Goal: Information Seeking & Learning: Check status

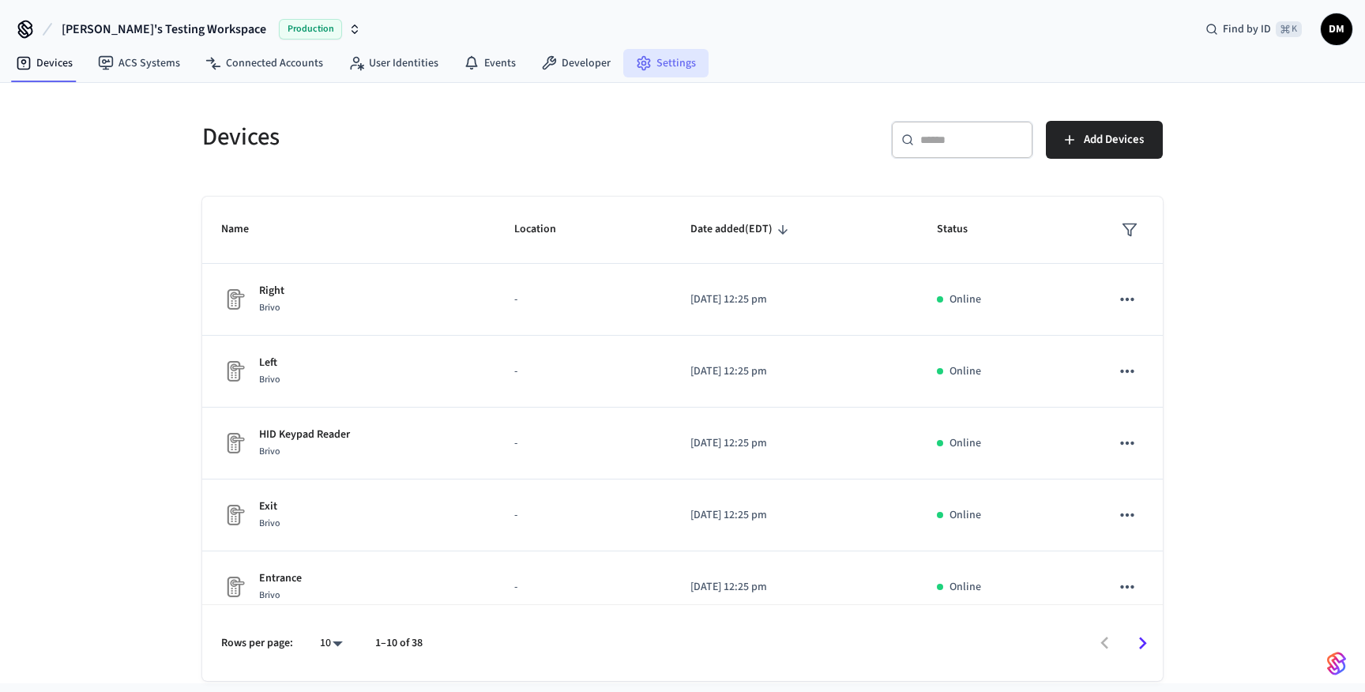
click at [654, 62] on link "Settings" at bounding box center [665, 63] width 85 height 28
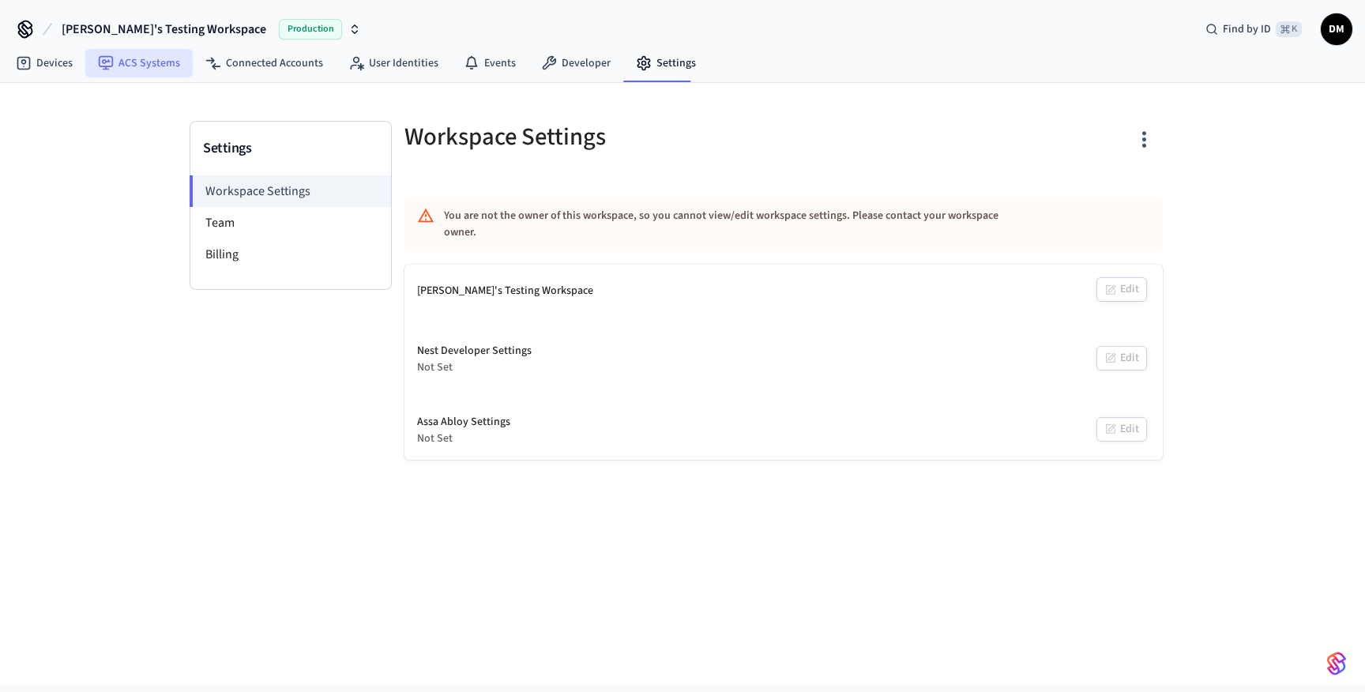
click at [128, 70] on link "ACS Systems" at bounding box center [138, 63] width 107 height 28
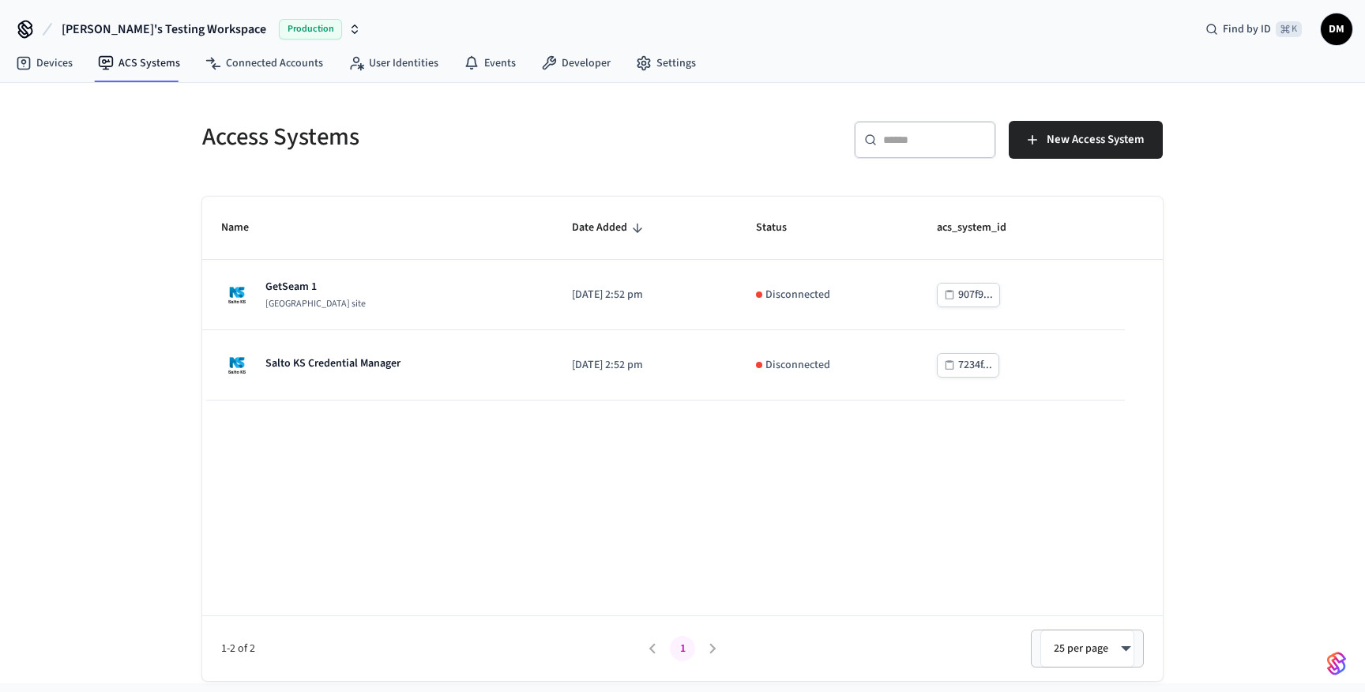
click at [279, 30] on span "Production" at bounding box center [310, 29] width 63 height 21
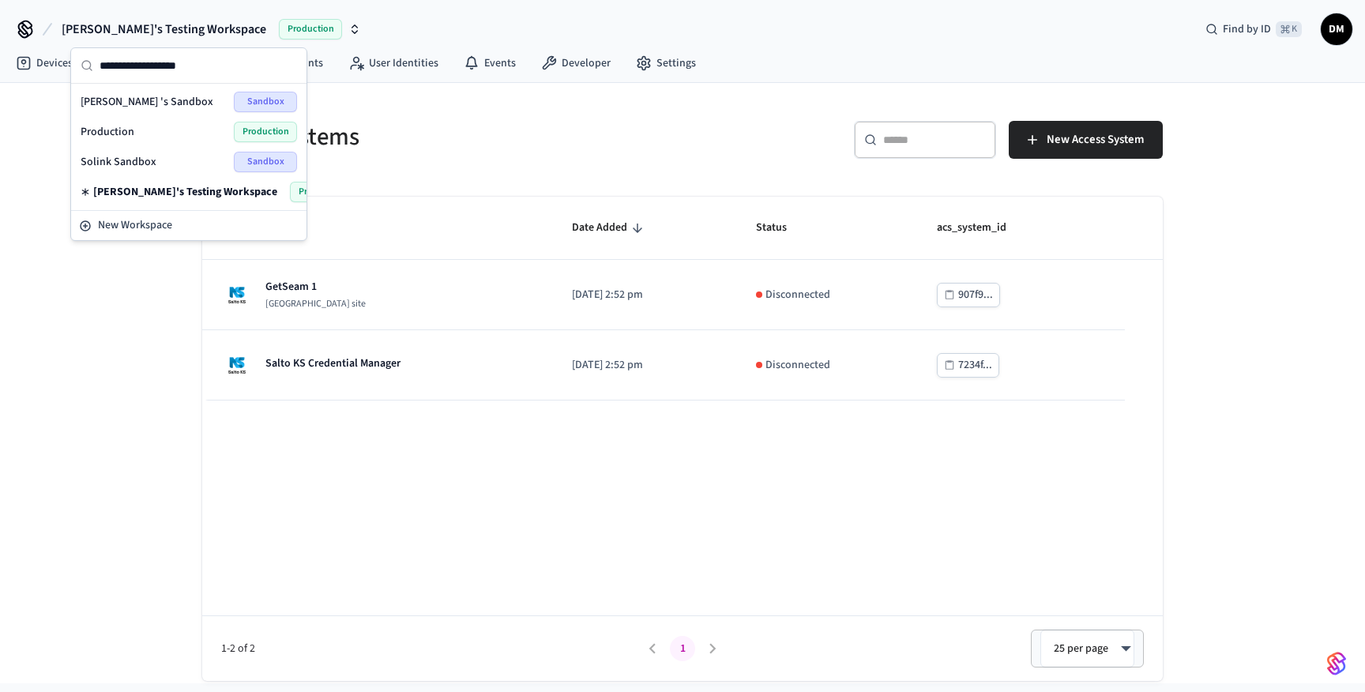
click at [175, 97] on div "Daniel 's Sandbox Sandbox" at bounding box center [189, 102] width 216 height 21
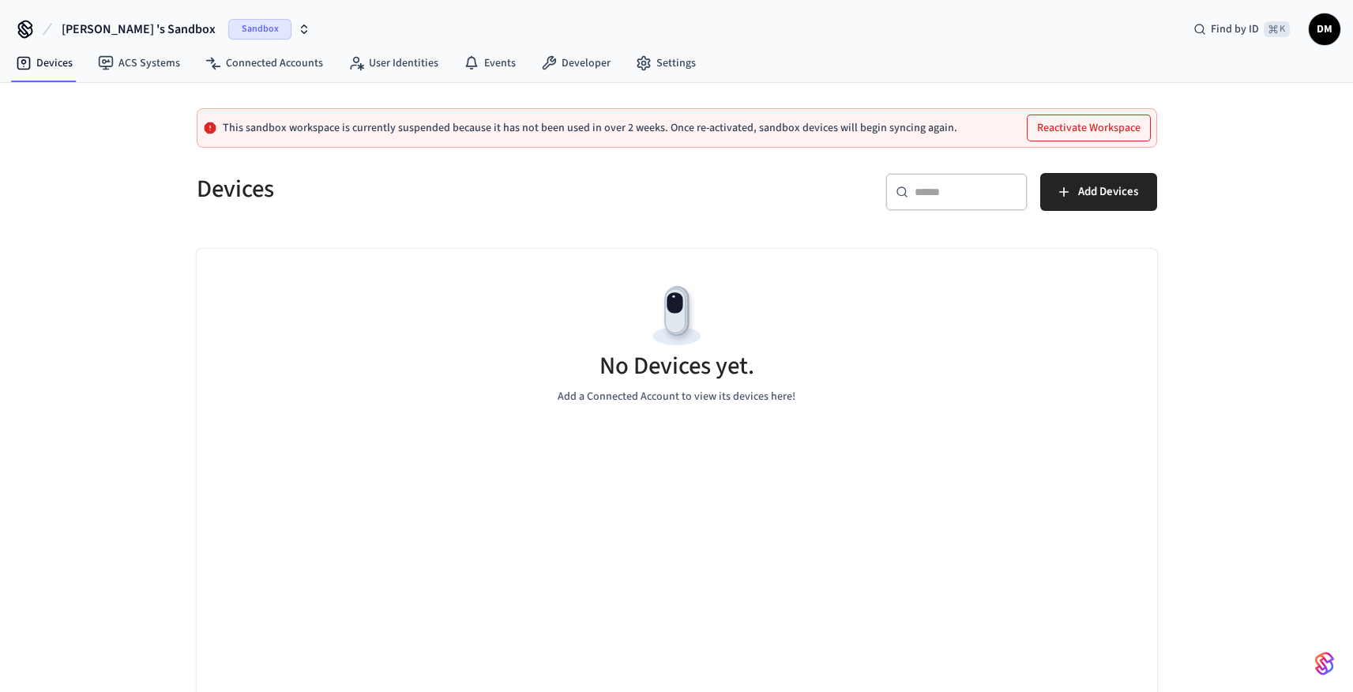
click at [473, 369] on div "No Devices yet. Add a Connected Account to view its devices here!" at bounding box center [677, 343] width 960 height 188
click at [228, 24] on span "Sandbox" at bounding box center [259, 29] width 63 height 21
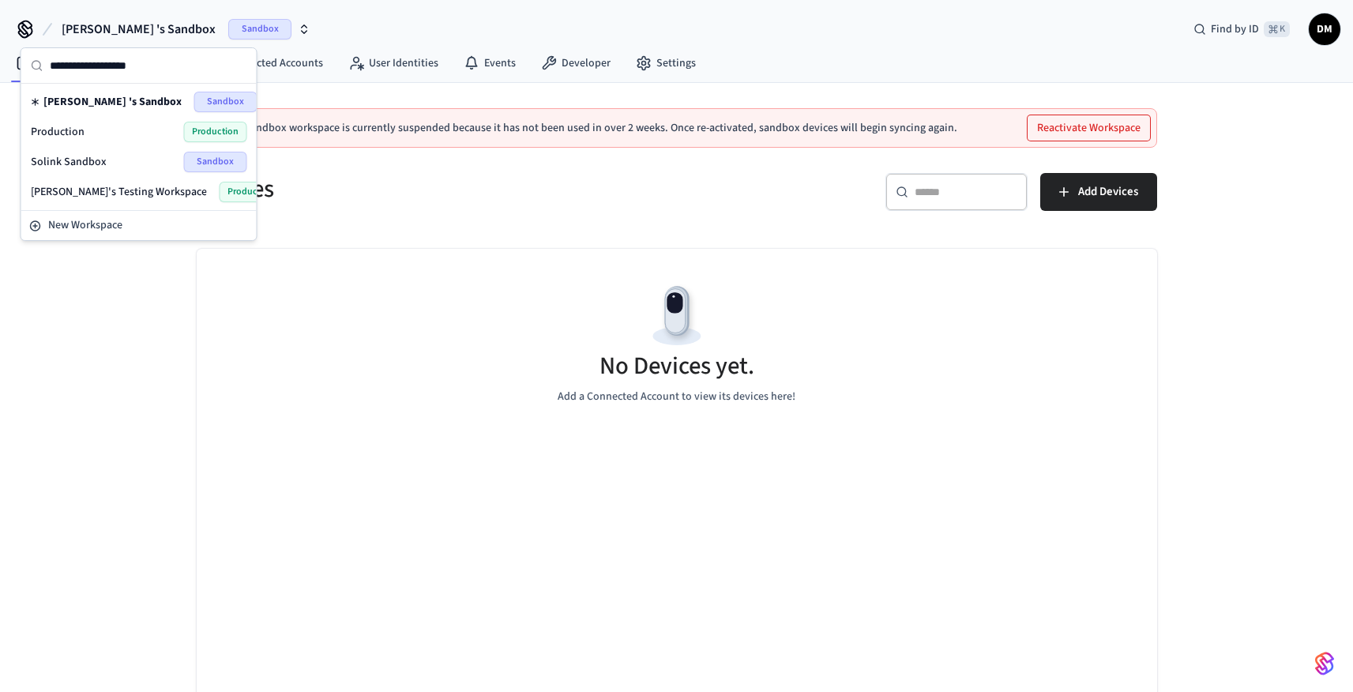
click at [114, 159] on div "Solink Sandbox Sandbox" at bounding box center [139, 162] width 216 height 21
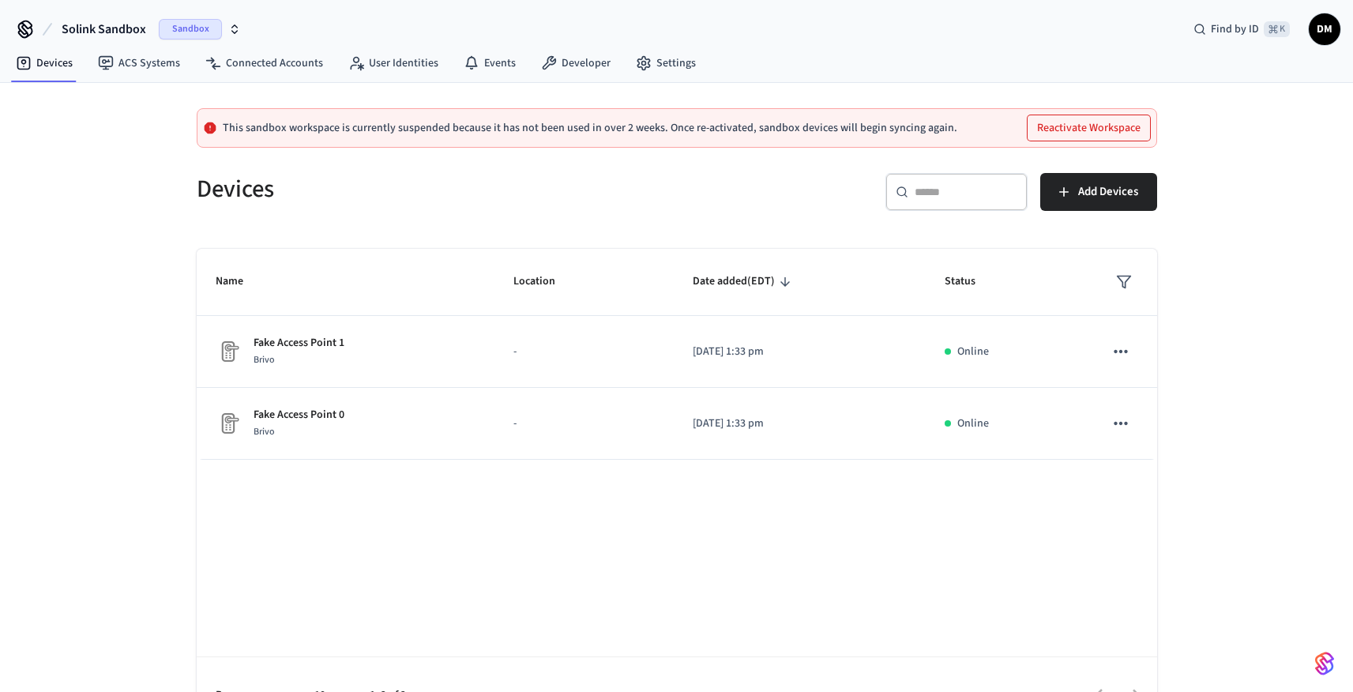
click at [189, 26] on span "Sandbox" at bounding box center [190, 29] width 63 height 21
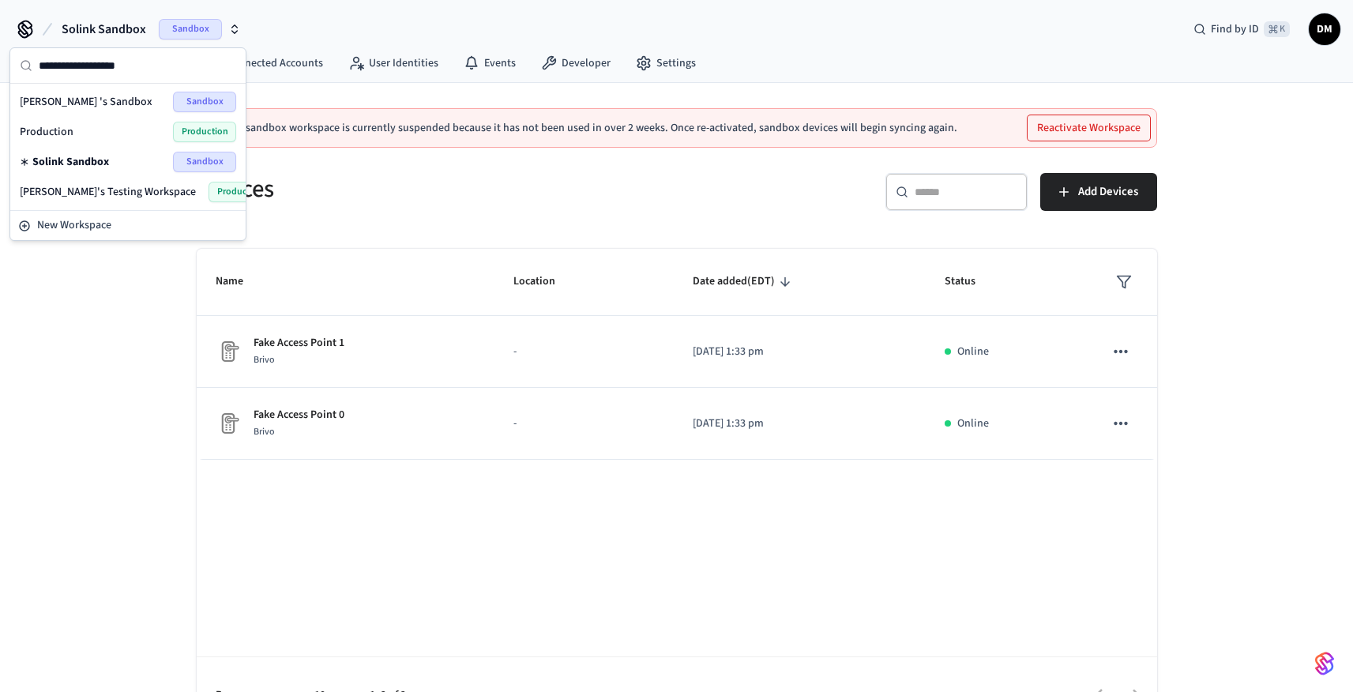
click at [118, 131] on div "Production Production" at bounding box center [128, 132] width 216 height 21
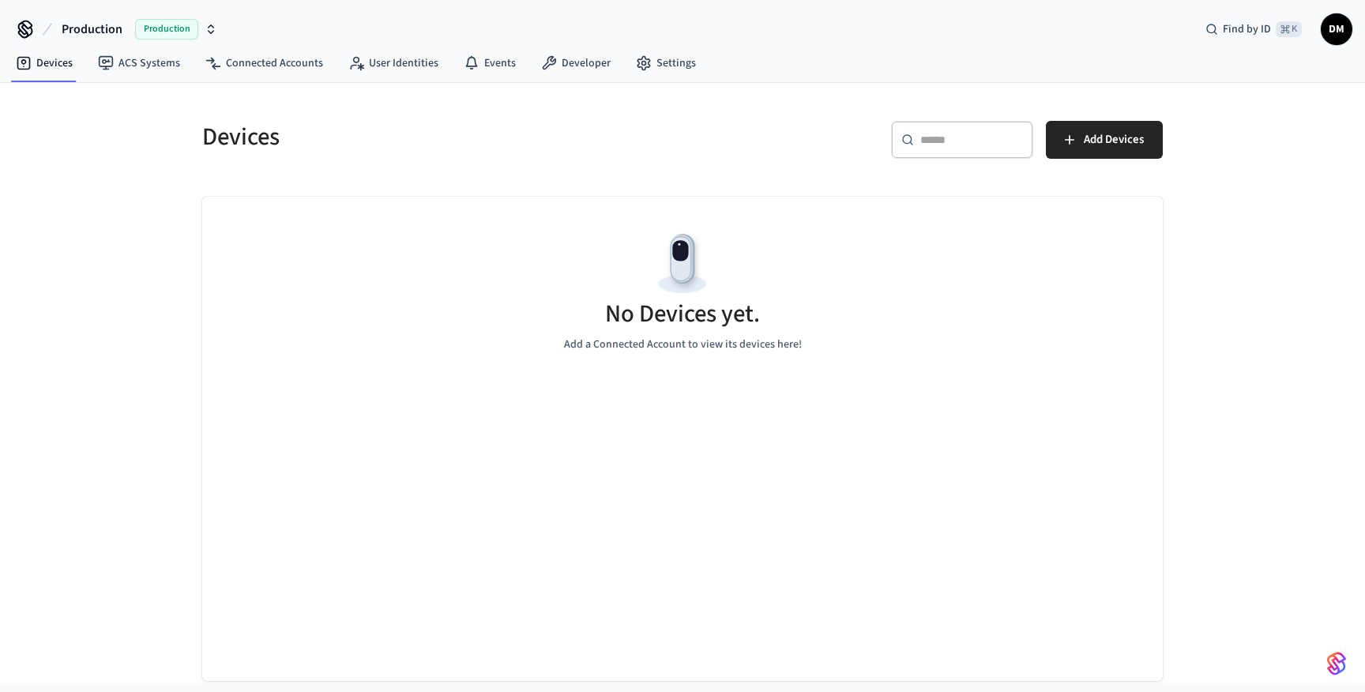
click at [169, 33] on span "Production" at bounding box center [166, 29] width 63 height 21
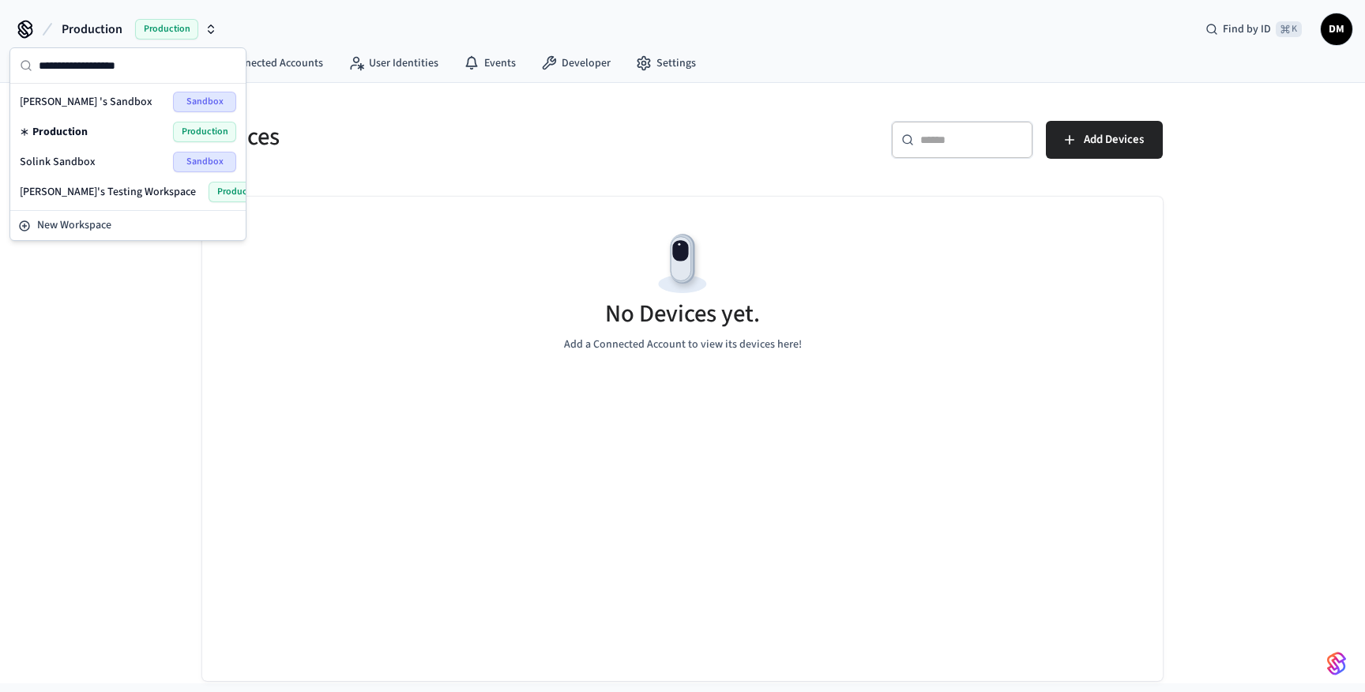
click at [130, 194] on span "[PERSON_NAME]'s Testing Workspace" at bounding box center [108, 192] width 176 height 16
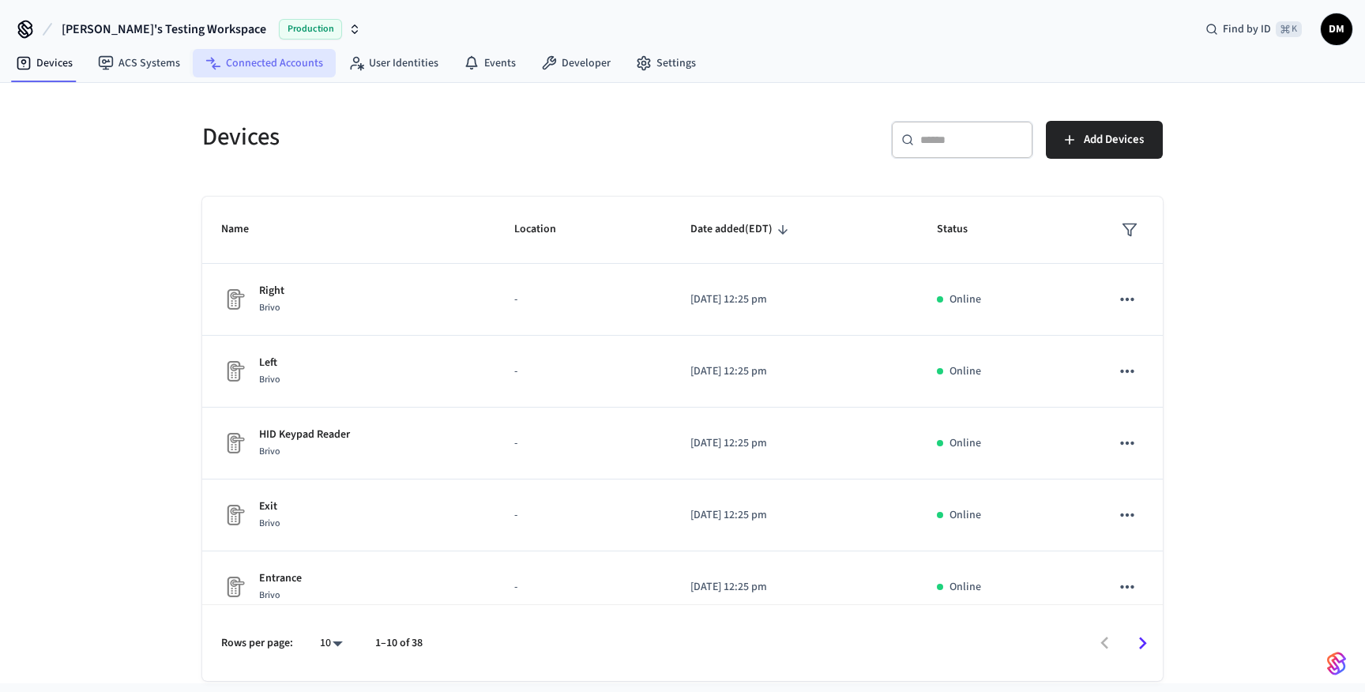
click at [237, 56] on link "Connected Accounts" at bounding box center [264, 63] width 143 height 28
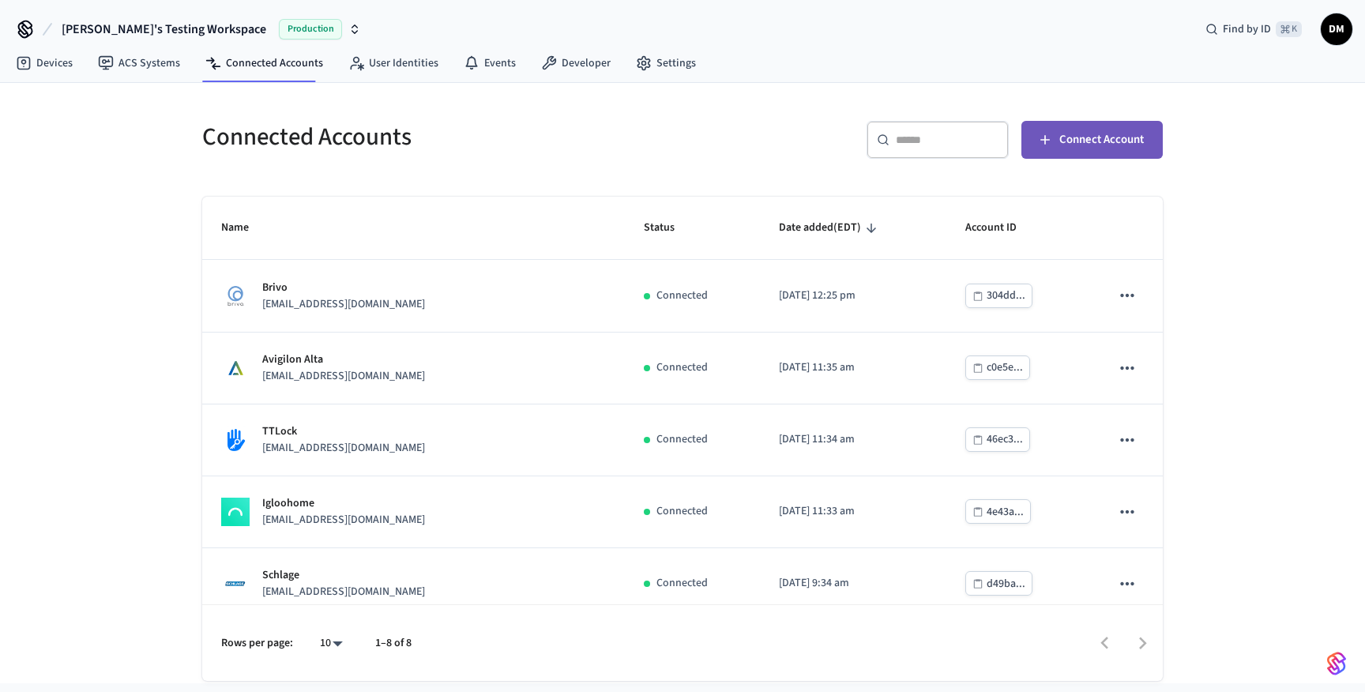
click at [1065, 137] on span "Connect Account" at bounding box center [1101, 140] width 85 height 21
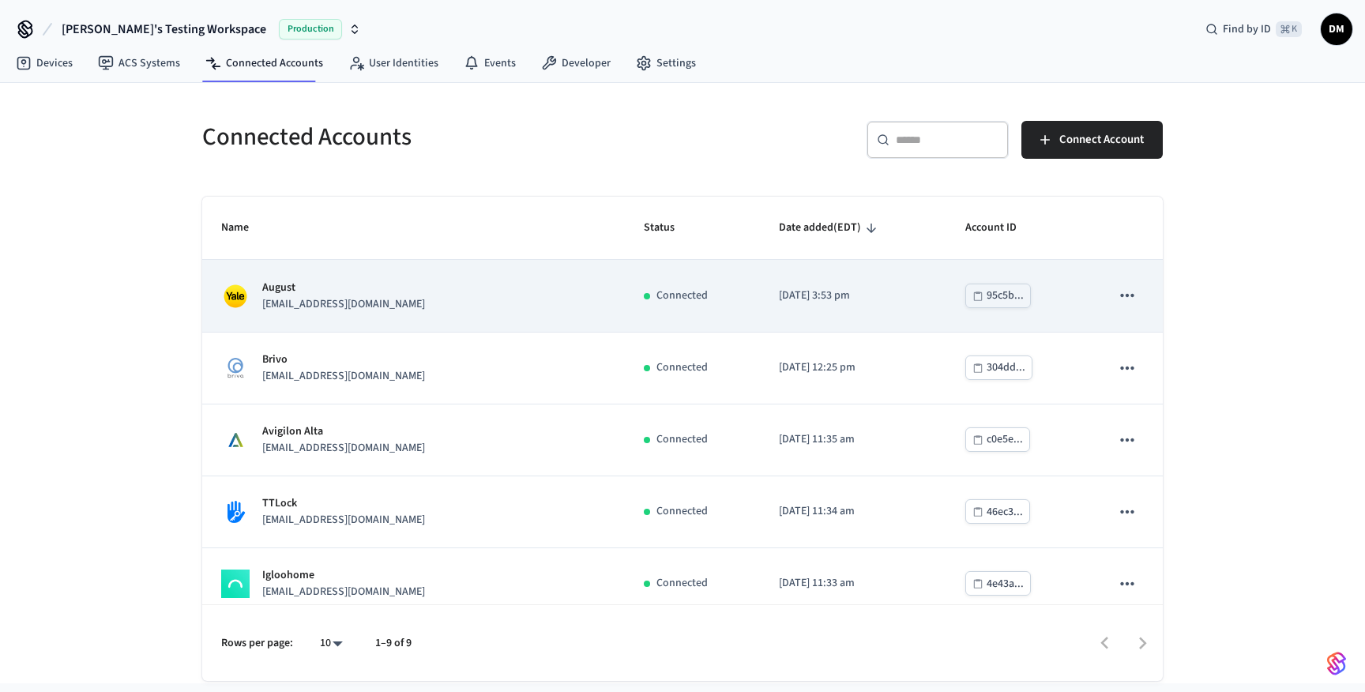
click at [456, 312] on div "August todd_brisebois@hotmail.com" at bounding box center [413, 296] width 385 height 33
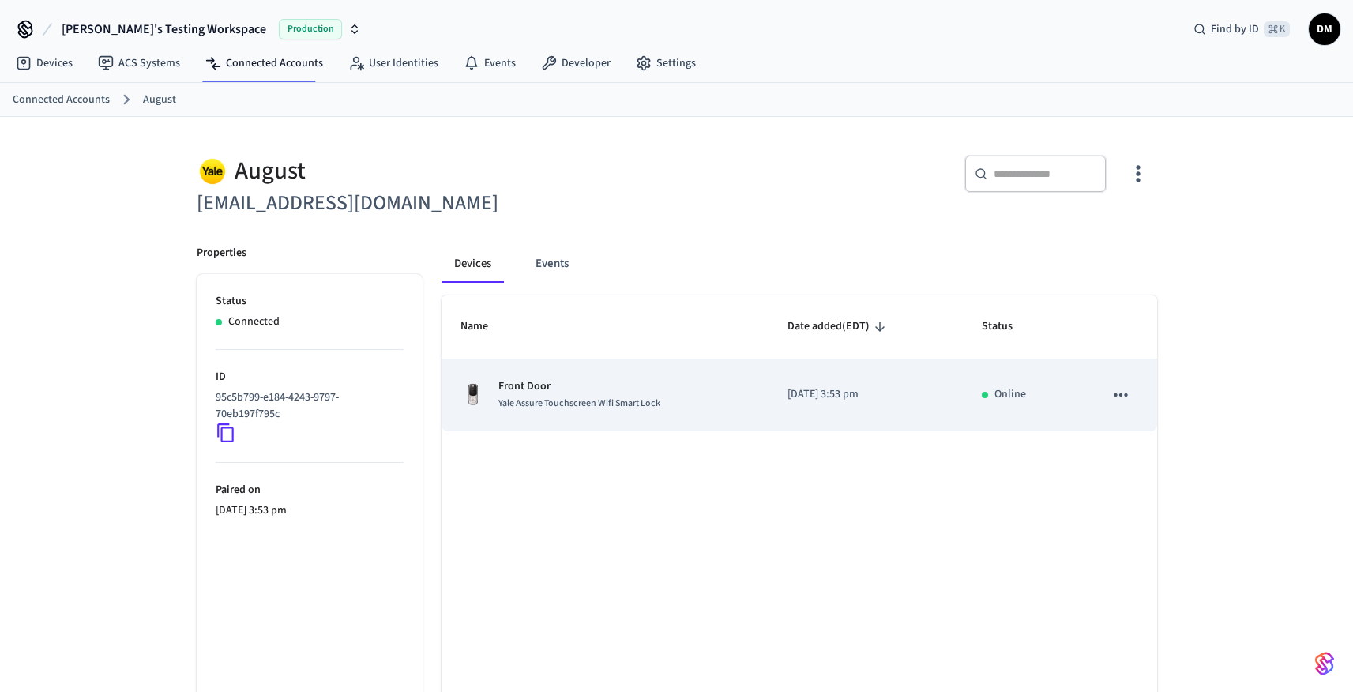
click at [560, 400] on span "Yale Assure Touchscreen Wifi Smart Lock" at bounding box center [579, 402] width 162 height 13
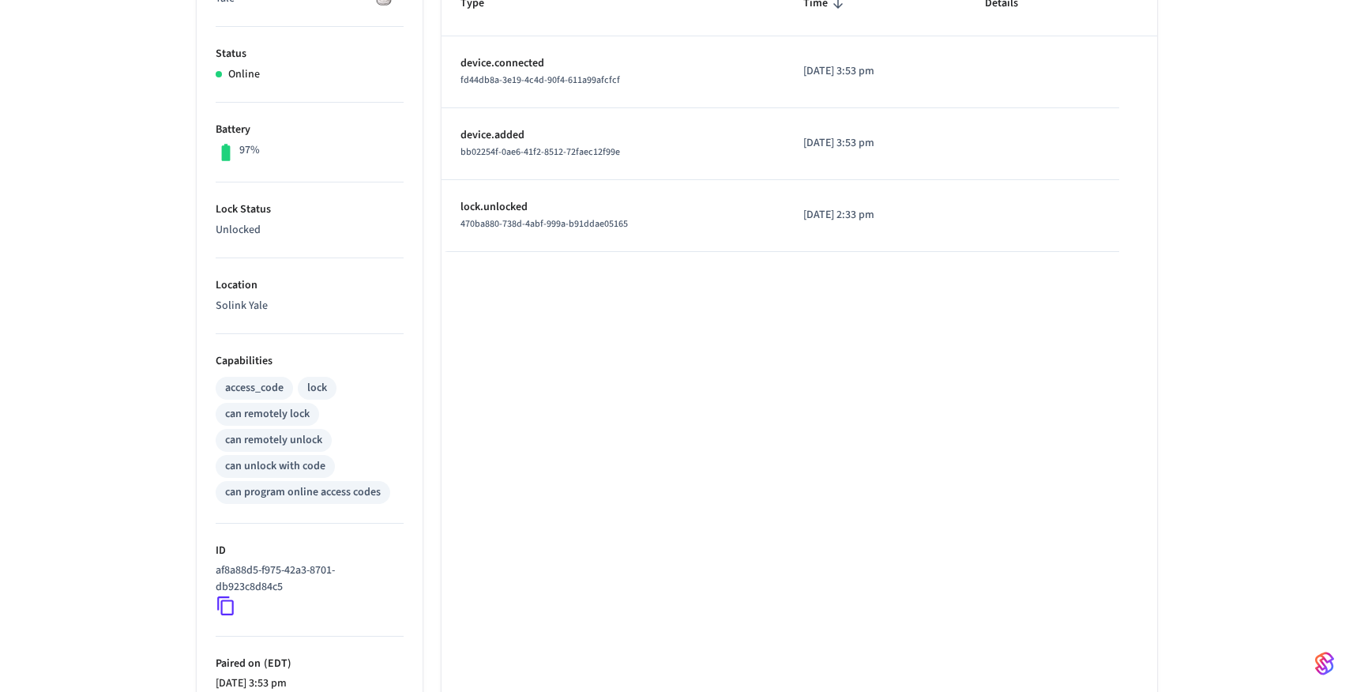
scroll to position [338, 0]
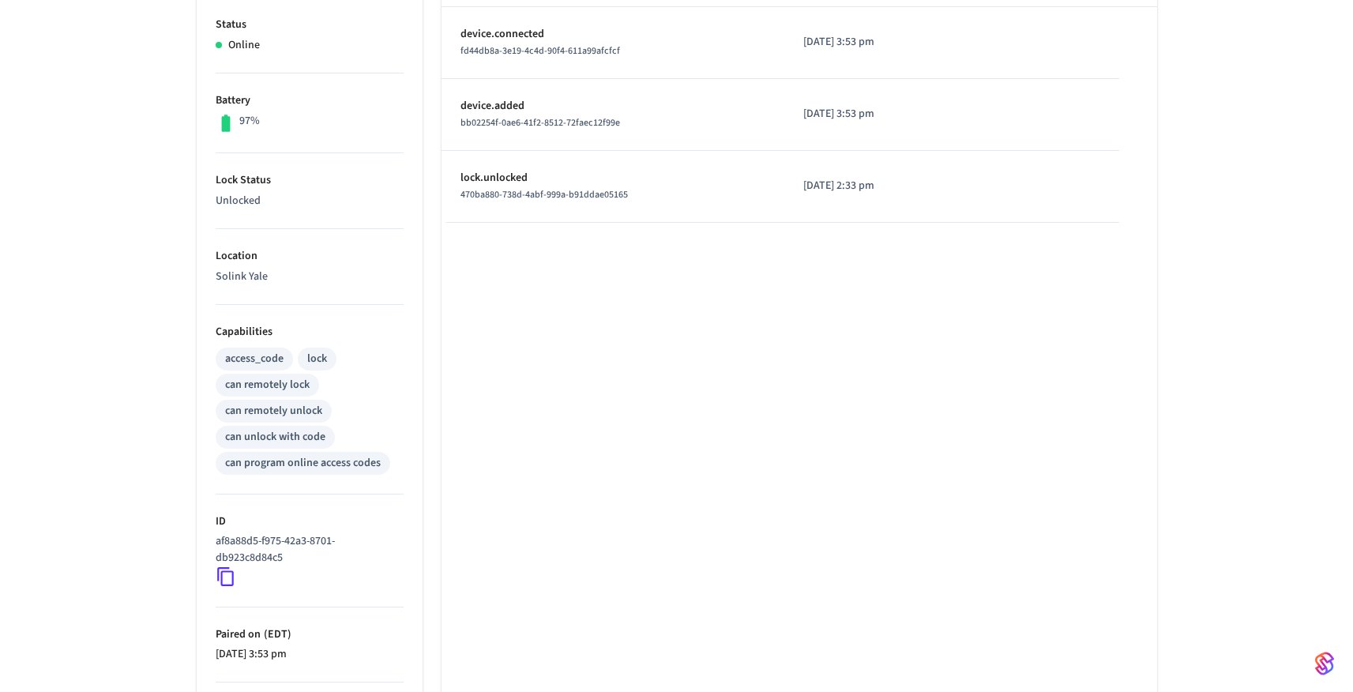
click at [226, 575] on icon at bounding box center [226, 576] width 21 height 21
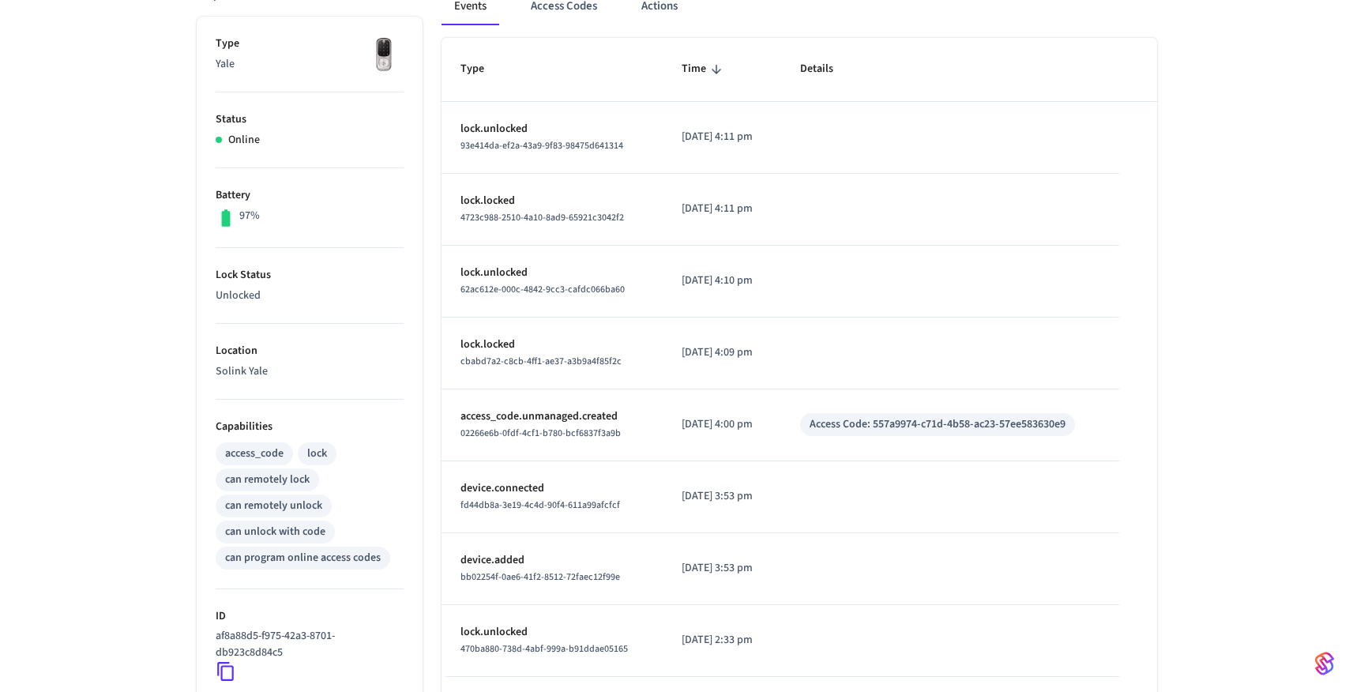
scroll to position [325, 0]
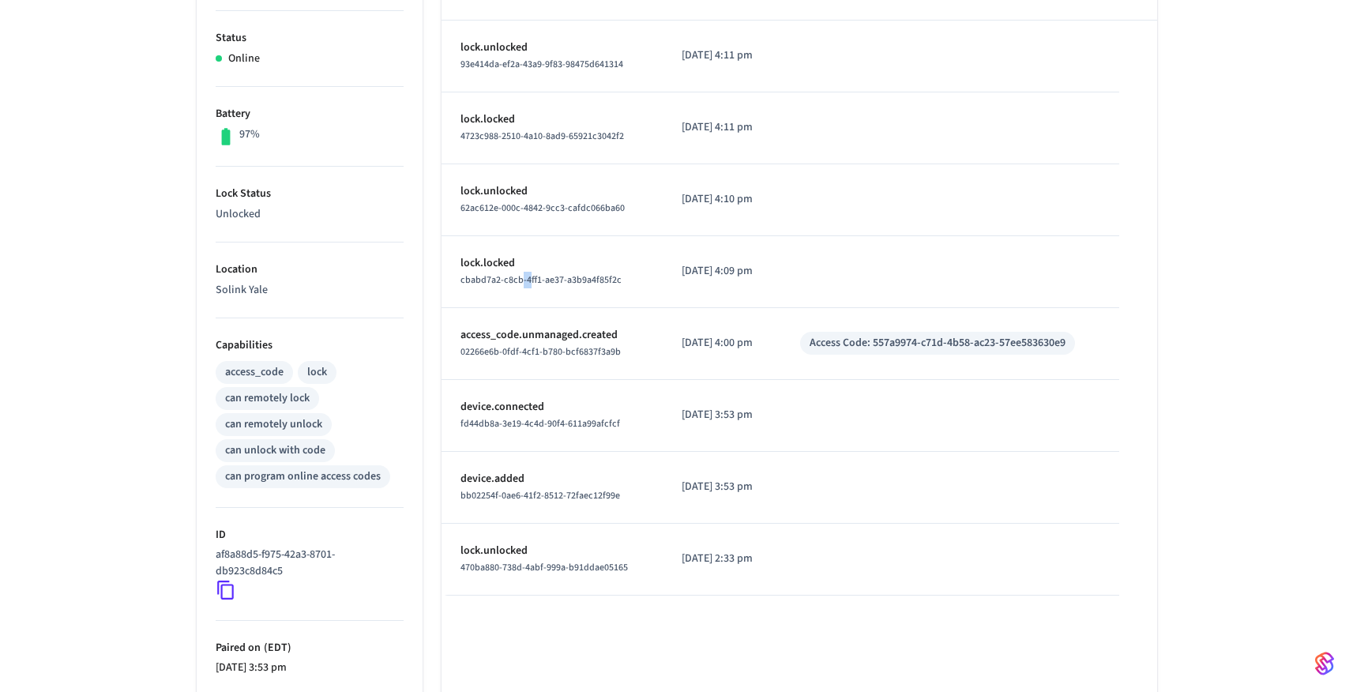
click at [520, 282] on span "cbabd7a2-c8cb-4ff1-ae37-a3b9a4f85f2c" at bounding box center [540, 279] width 161 height 13
click at [504, 264] on p "lock.locked" at bounding box center [552, 263] width 184 height 17
click at [521, 192] on p "lock.unlocked" at bounding box center [552, 191] width 184 height 17
click at [686, 199] on p "2025/09/02 at 4:10 pm" at bounding box center [722, 199] width 80 height 17
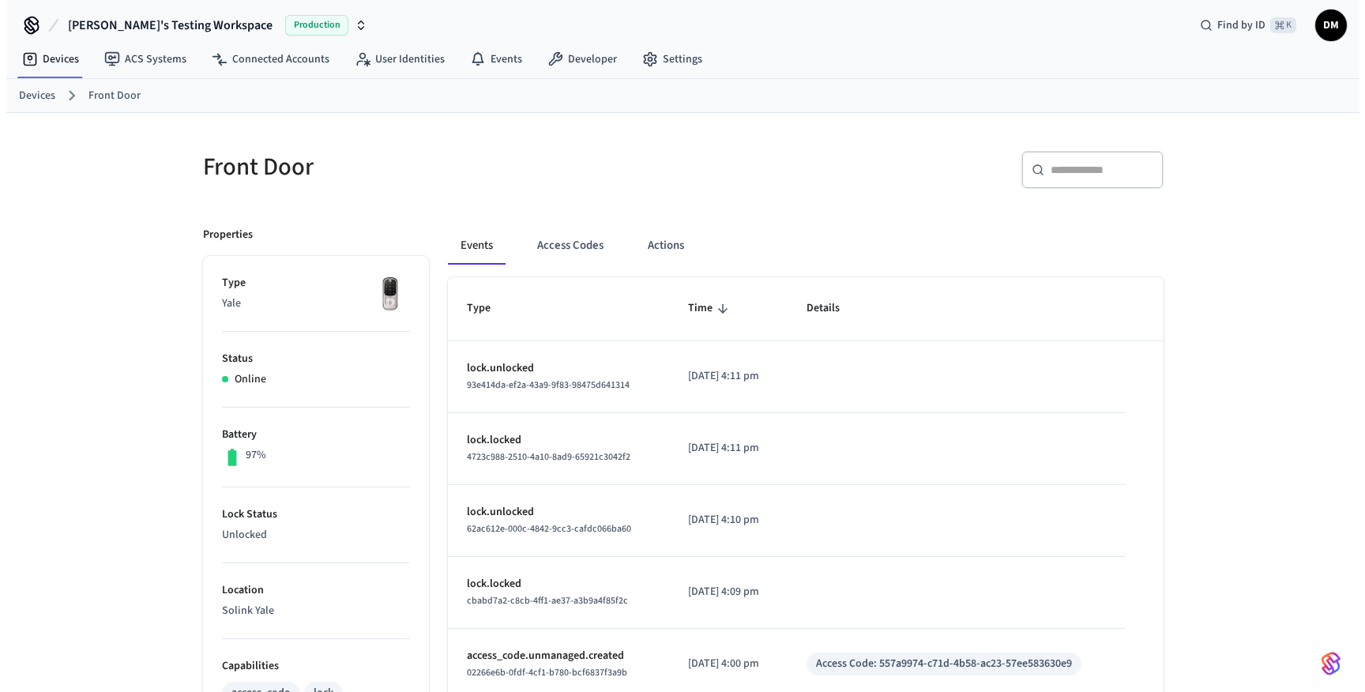
scroll to position [0, 0]
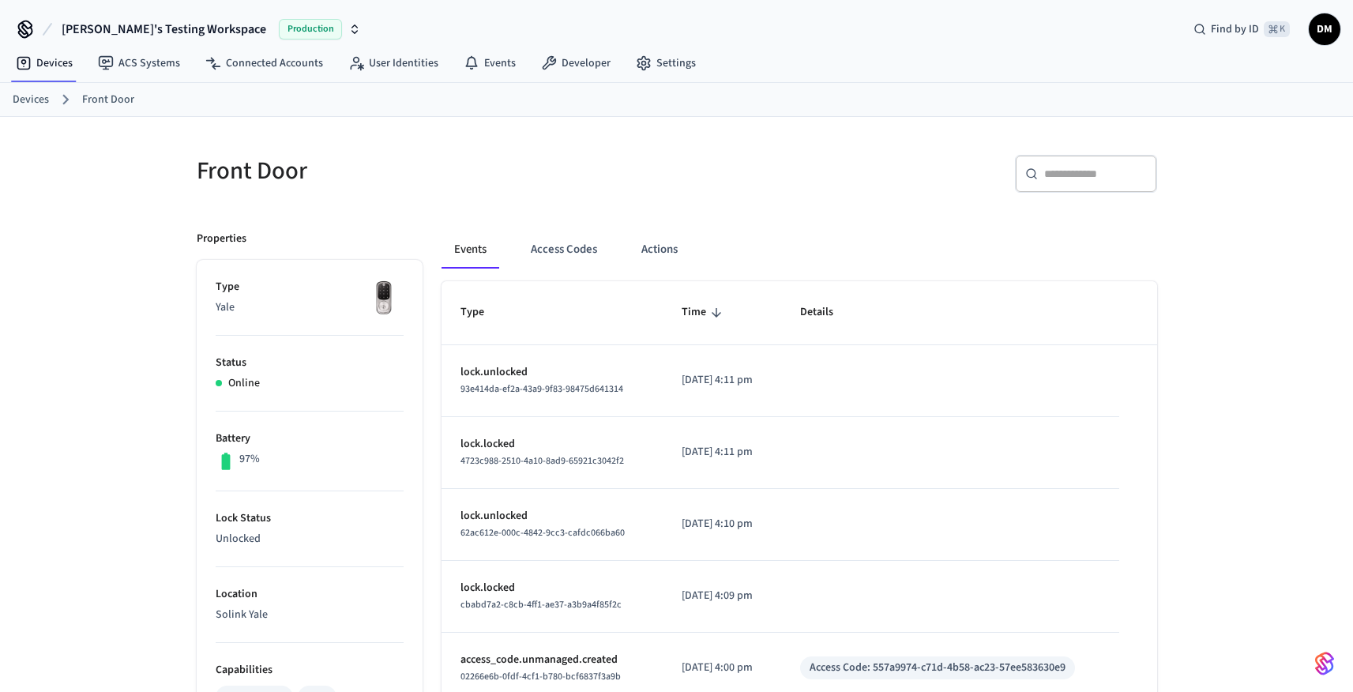
click at [33, 100] on link "Devices" at bounding box center [31, 100] width 36 height 17
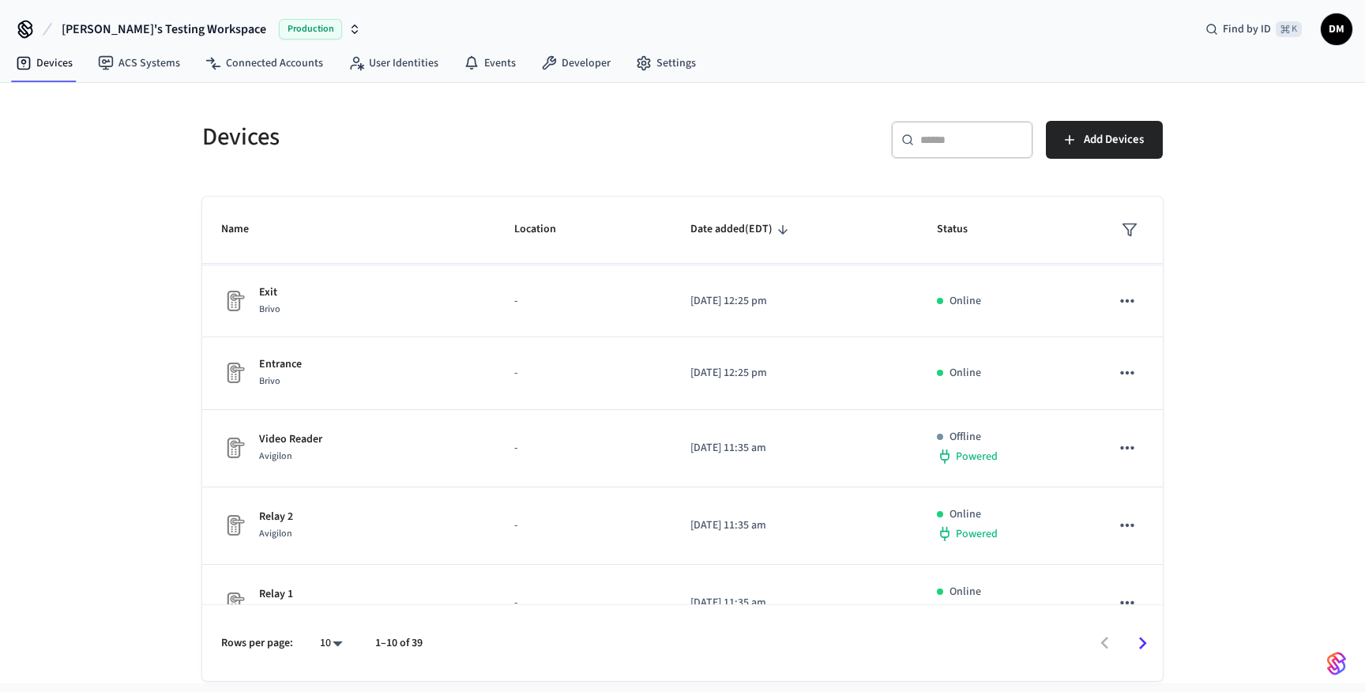
scroll to position [406, 0]
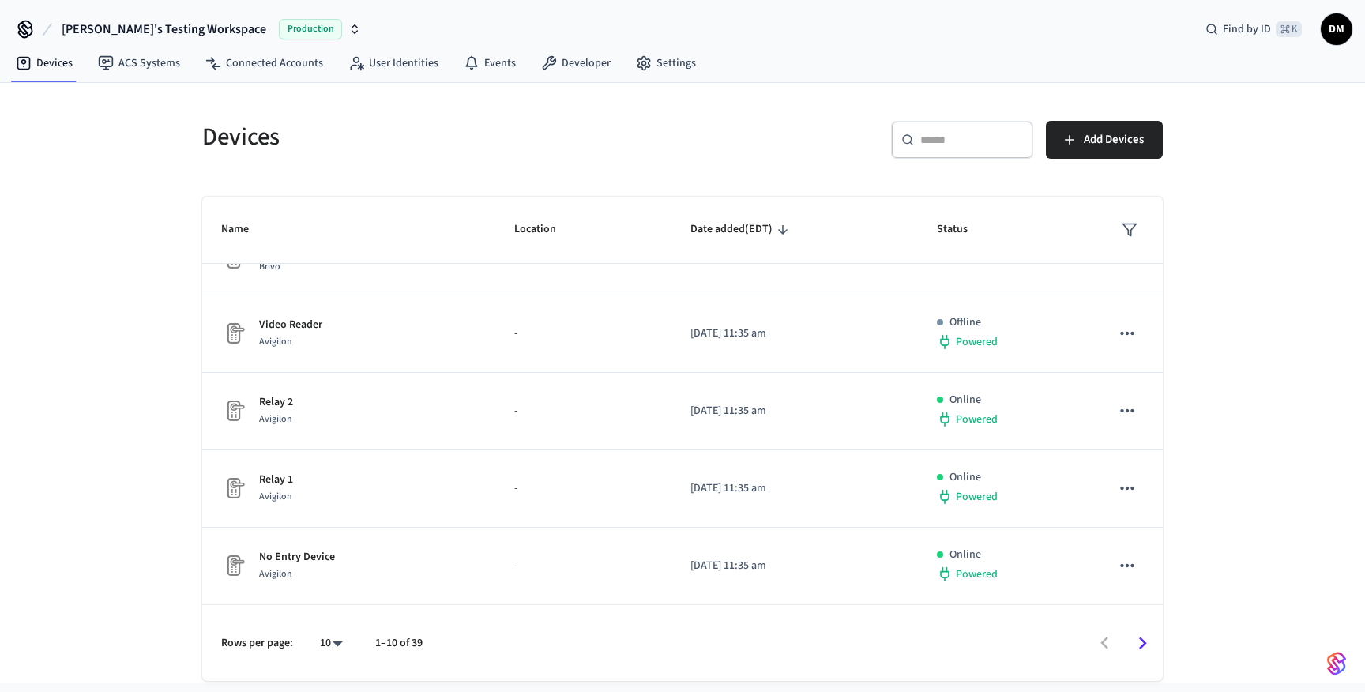
click at [985, 147] on input "text" at bounding box center [971, 140] width 103 height 16
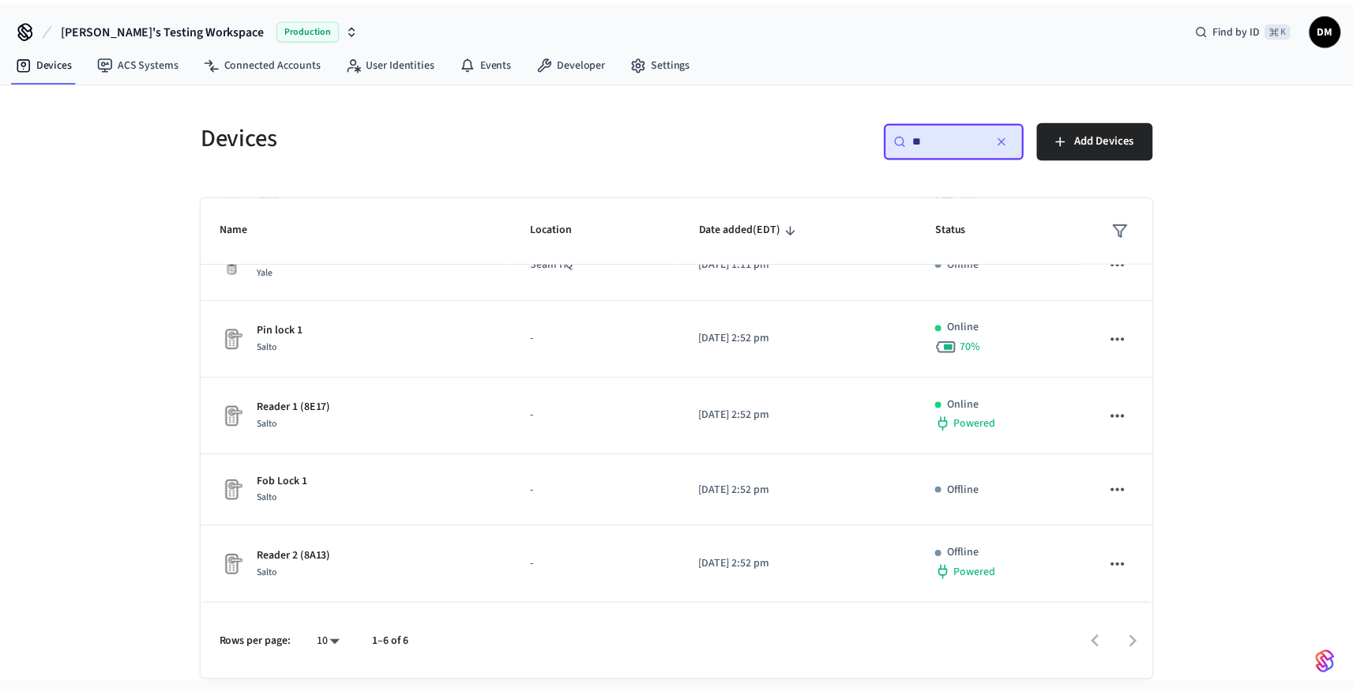
scroll to position [0, 0]
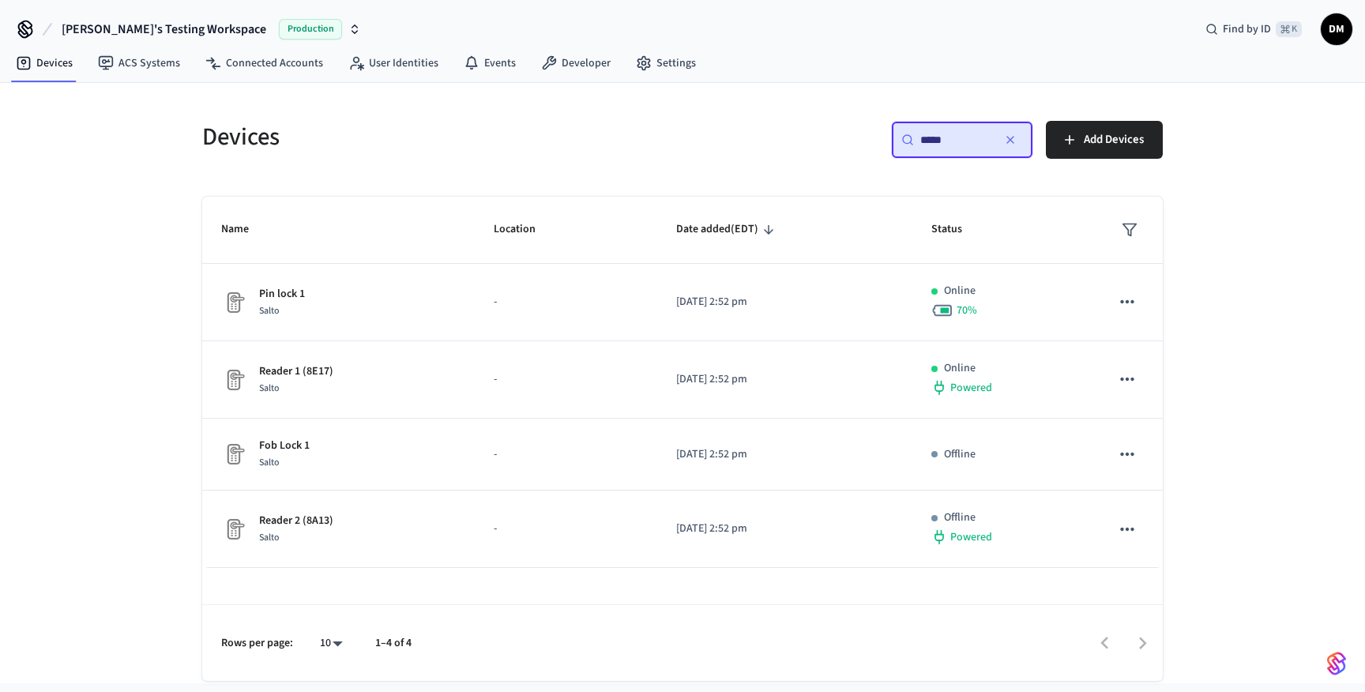
type input "*****"
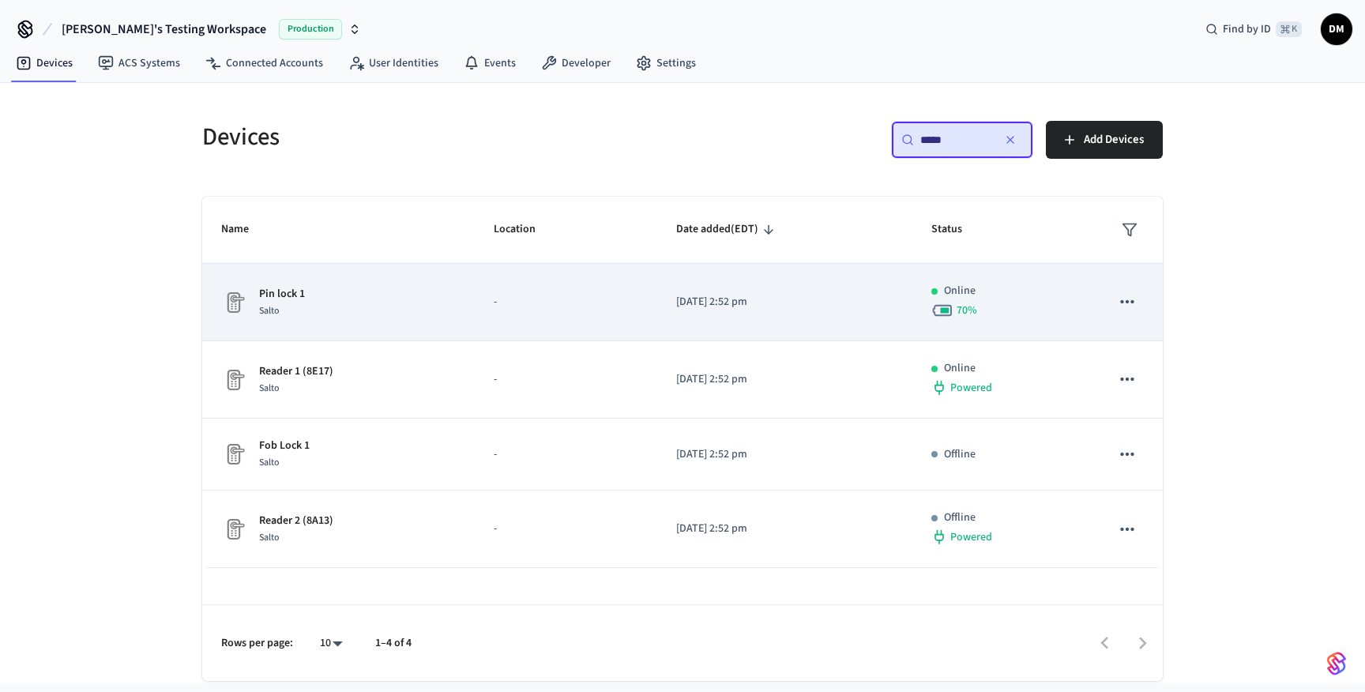
click at [293, 291] on p "Pin lock 1" at bounding box center [282, 294] width 46 height 17
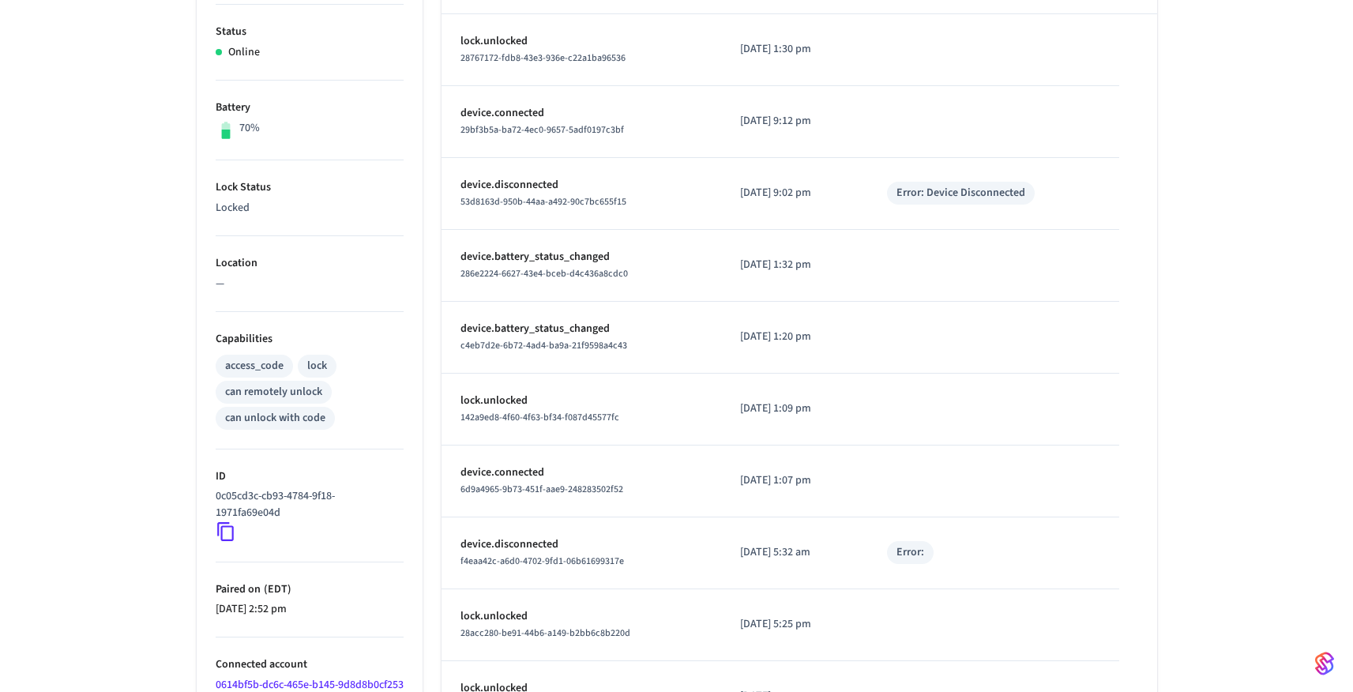
scroll to position [357, 0]
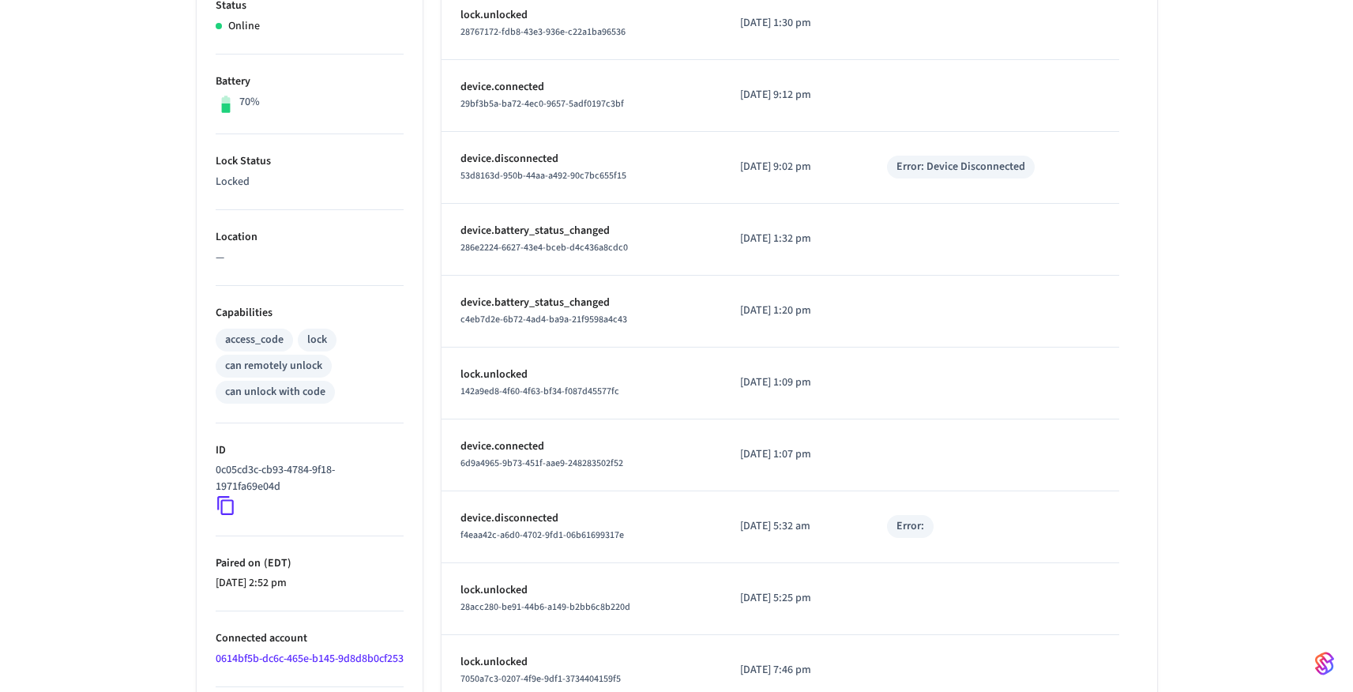
click at [222, 503] on icon at bounding box center [226, 505] width 21 height 21
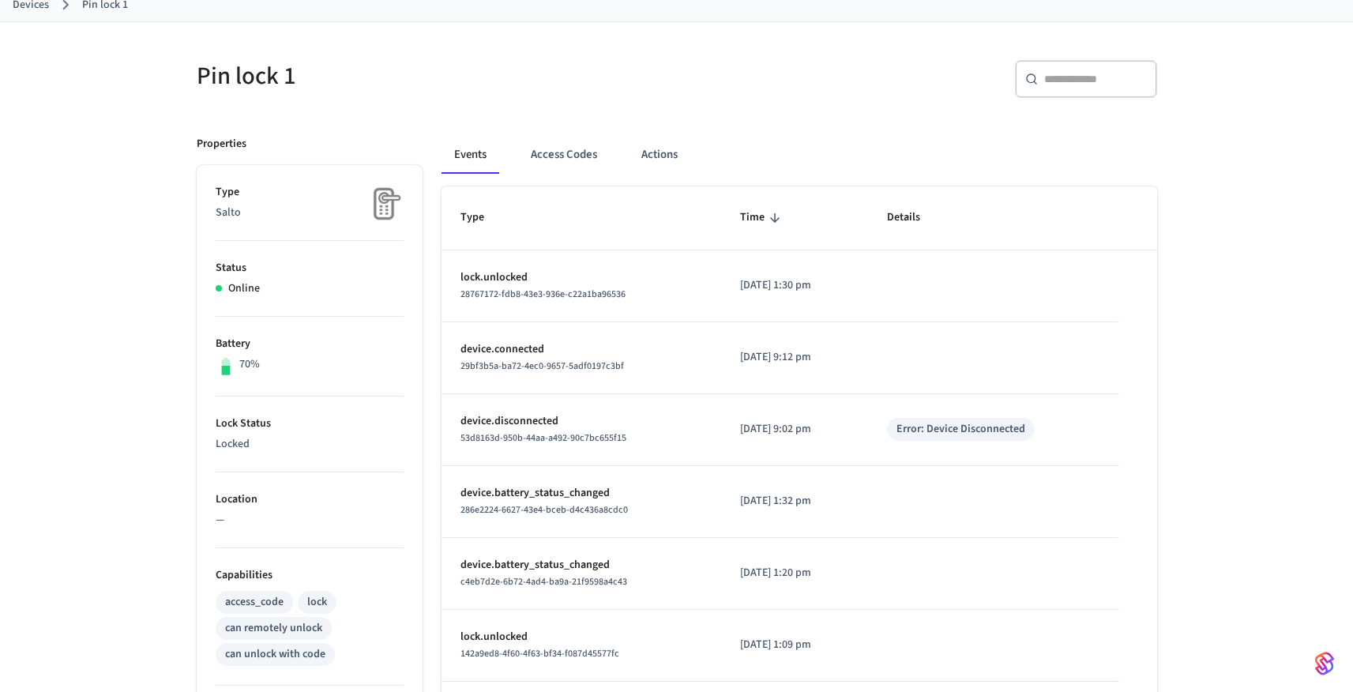
scroll to position [115, 0]
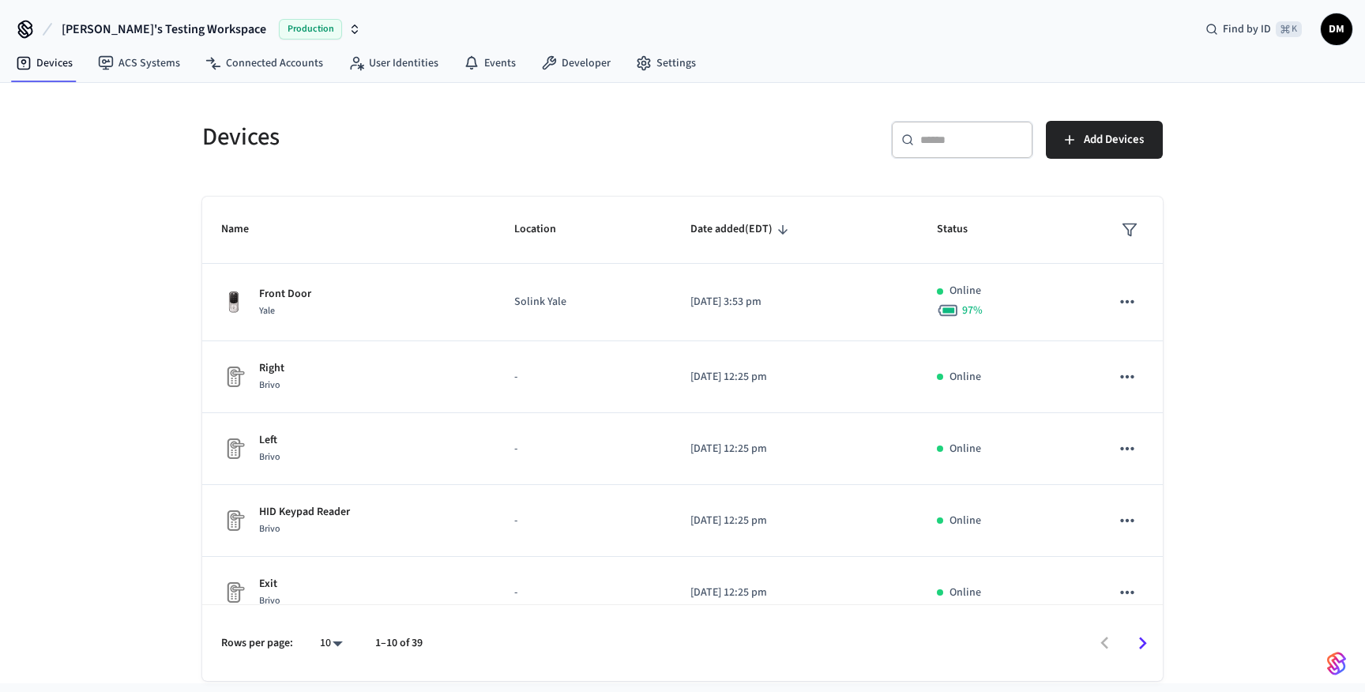
click at [924, 144] on input "text" at bounding box center [971, 140] width 103 height 16
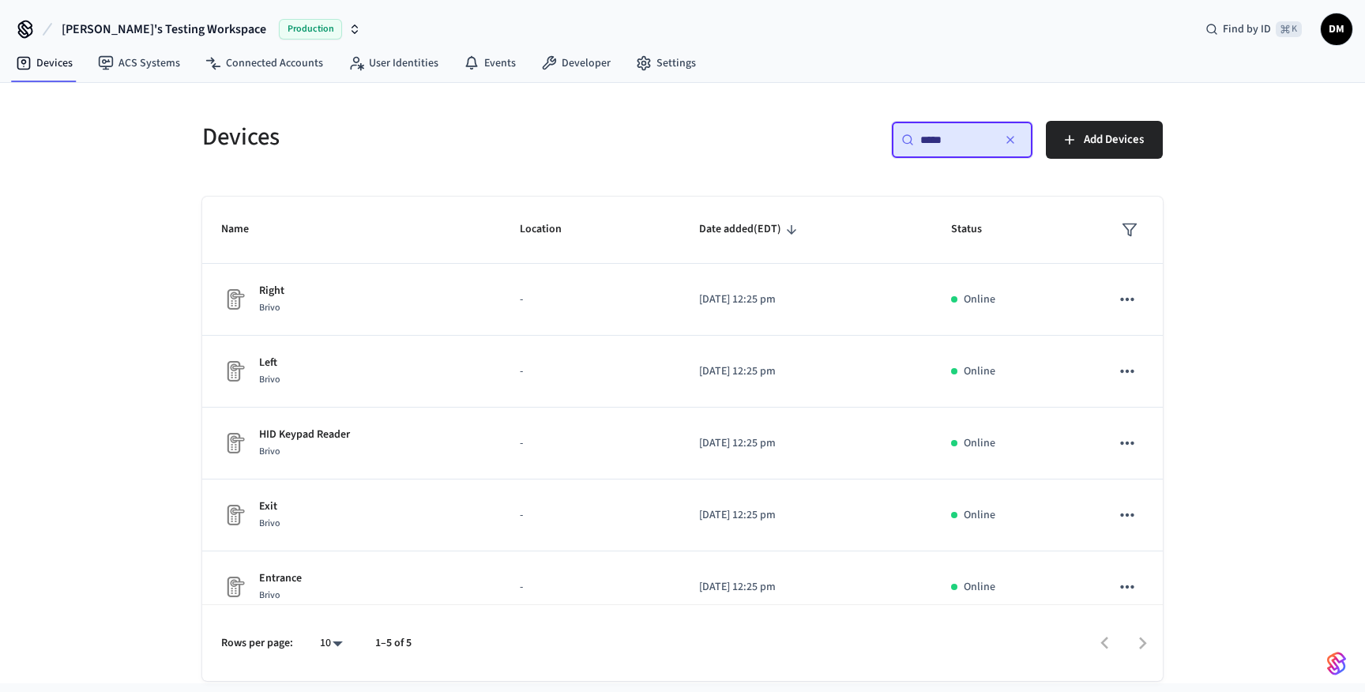
type input "*****"
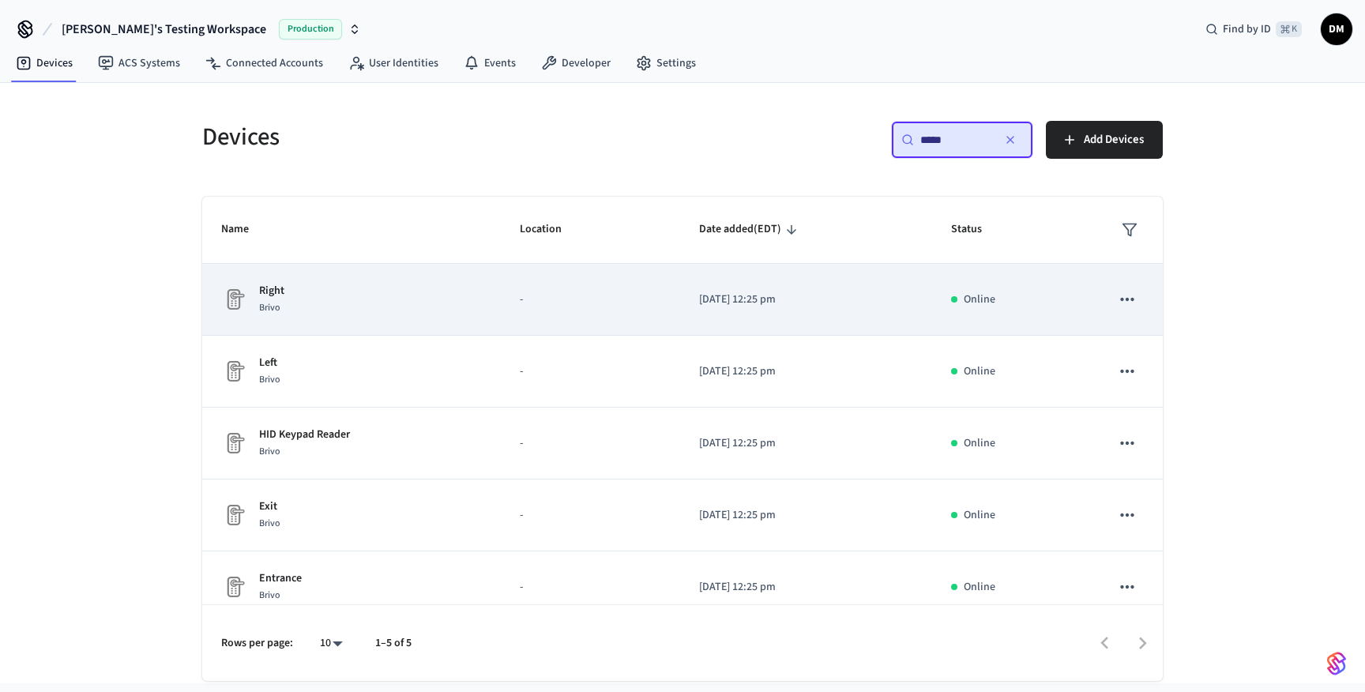
click at [445, 310] on div "Right Brivo" at bounding box center [351, 299] width 261 height 33
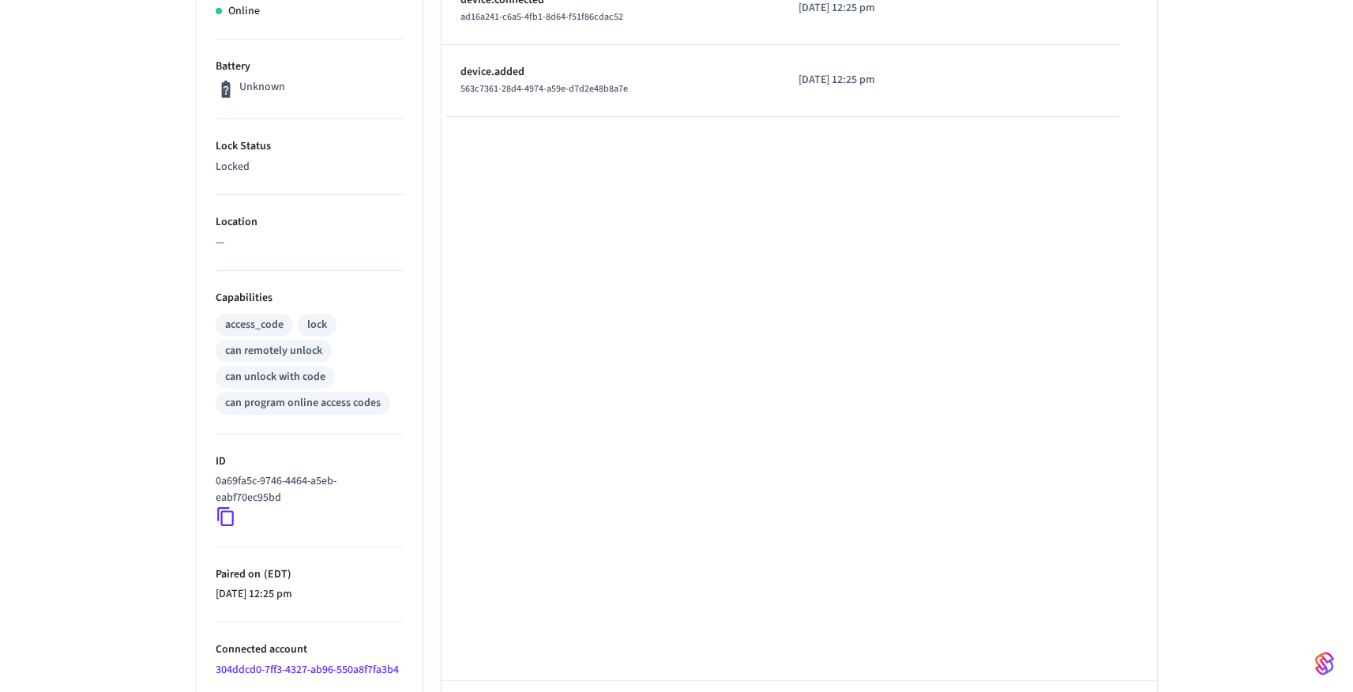
scroll to position [408, 0]
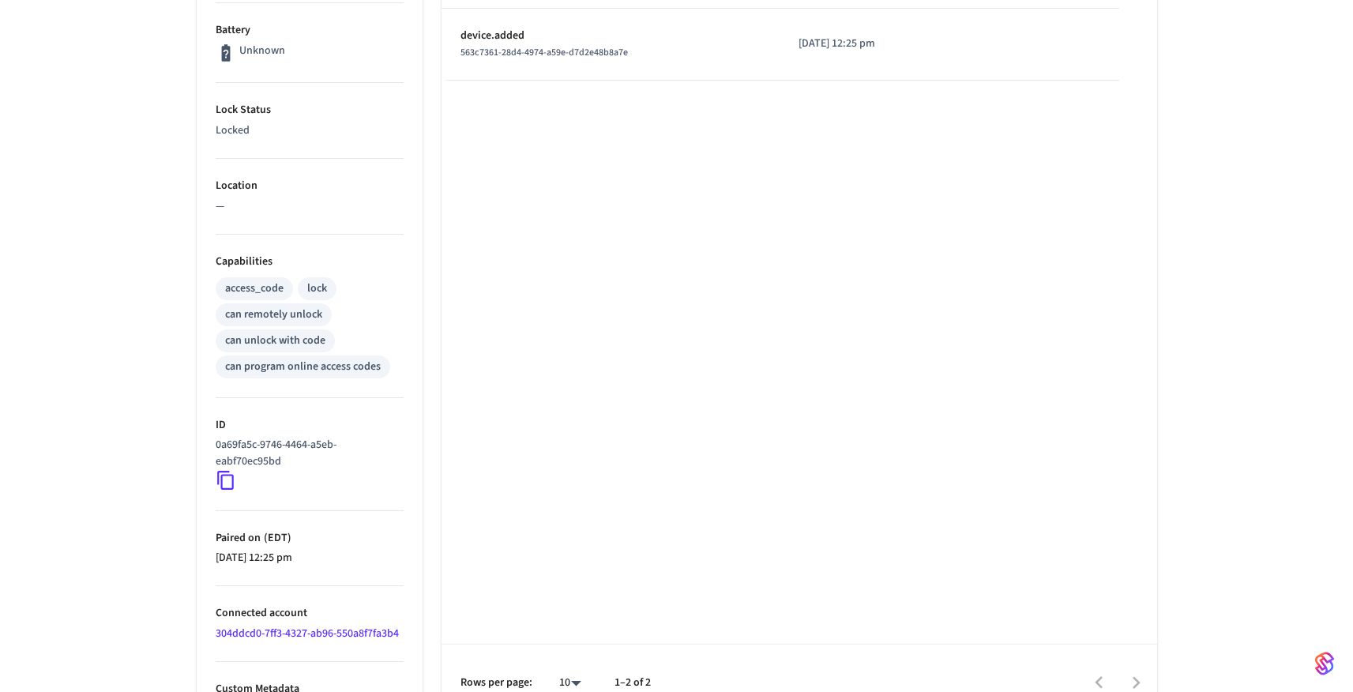
click at [227, 478] on icon at bounding box center [226, 480] width 21 height 21
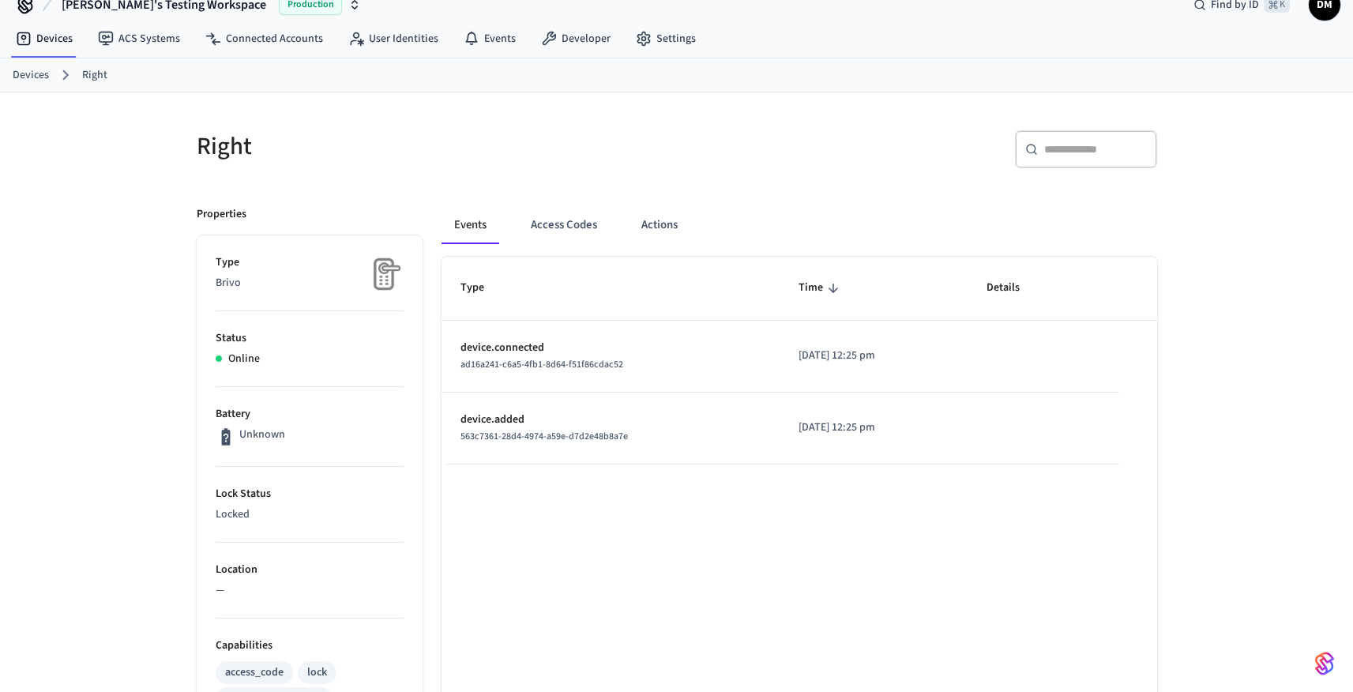
scroll to position [0, 0]
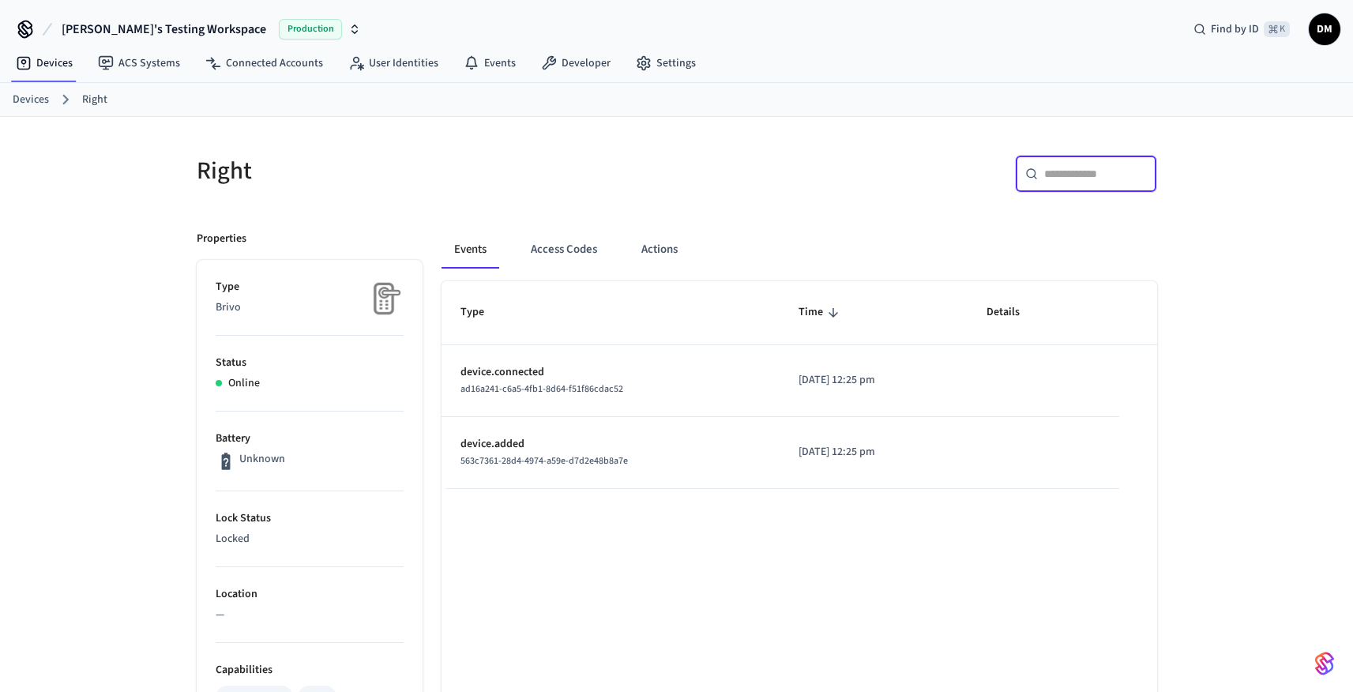
click at [1093, 172] on input "text" at bounding box center [1095, 174] width 103 height 16
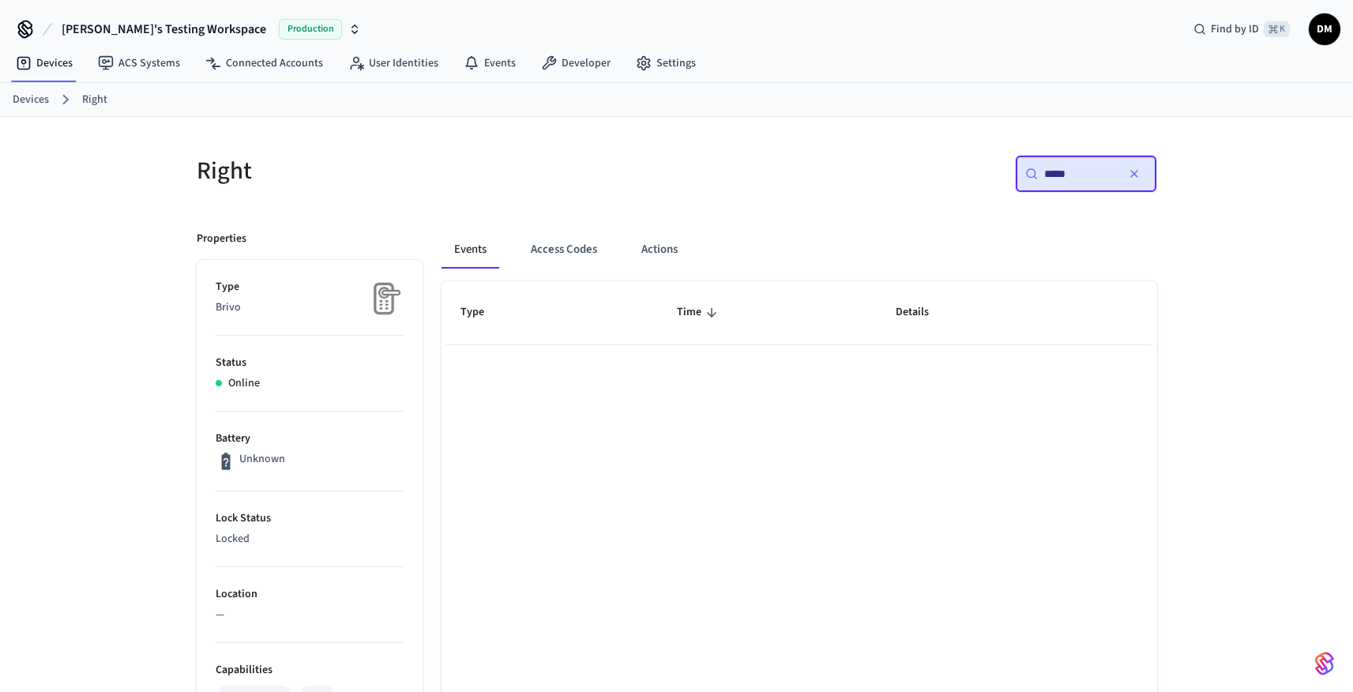
type input "*****"
click at [55, 63] on link "Devices" at bounding box center [44, 63] width 82 height 28
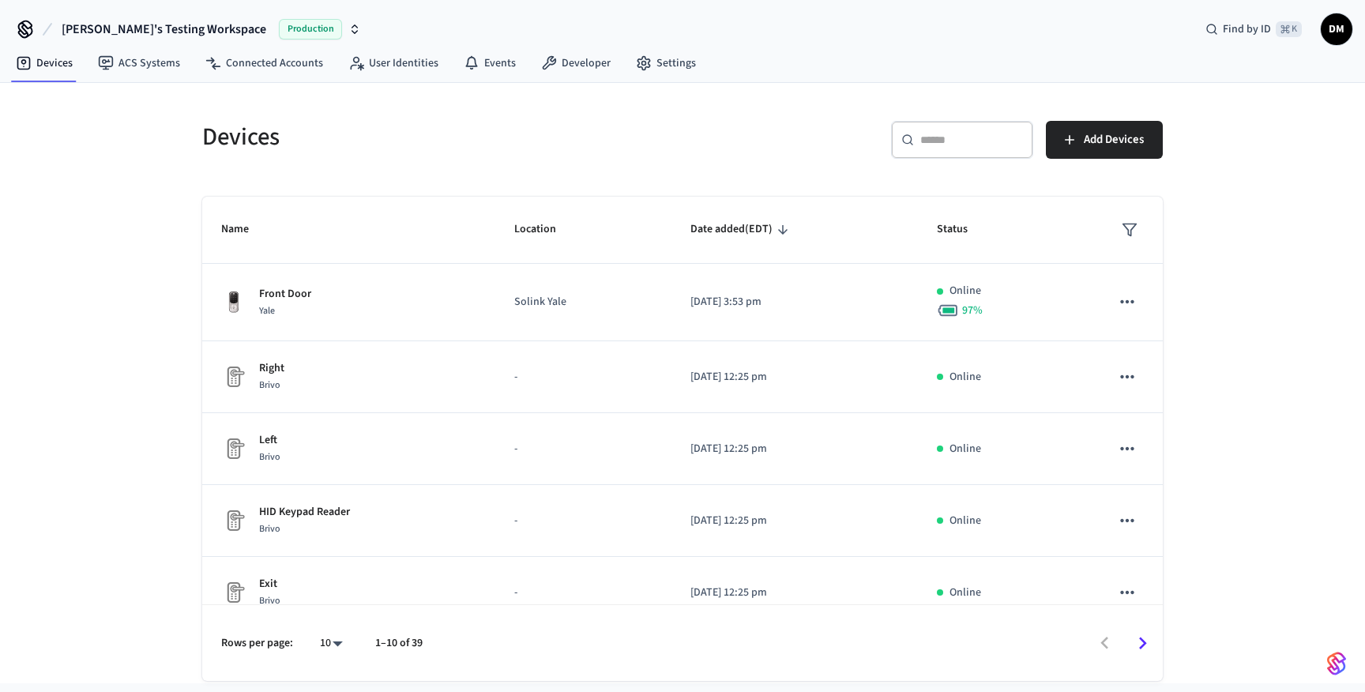
click at [934, 148] on div "​ ​" at bounding box center [962, 140] width 142 height 38
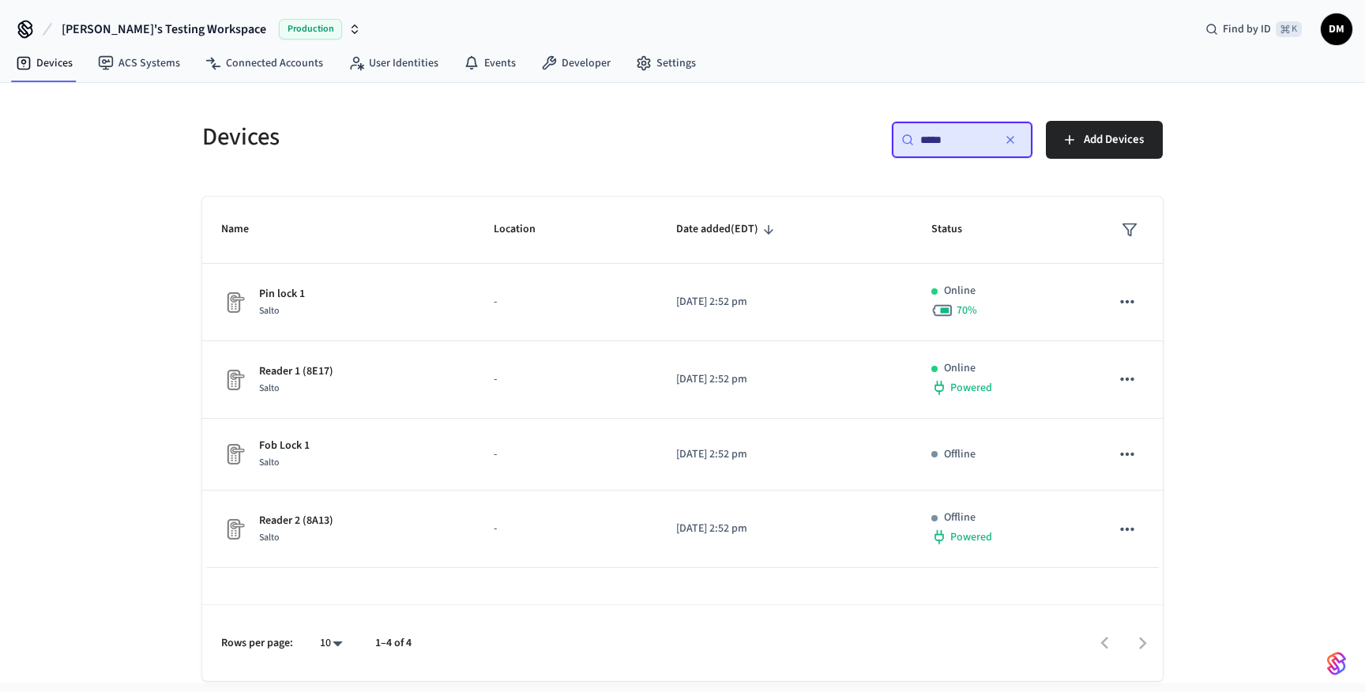
type input "*****"
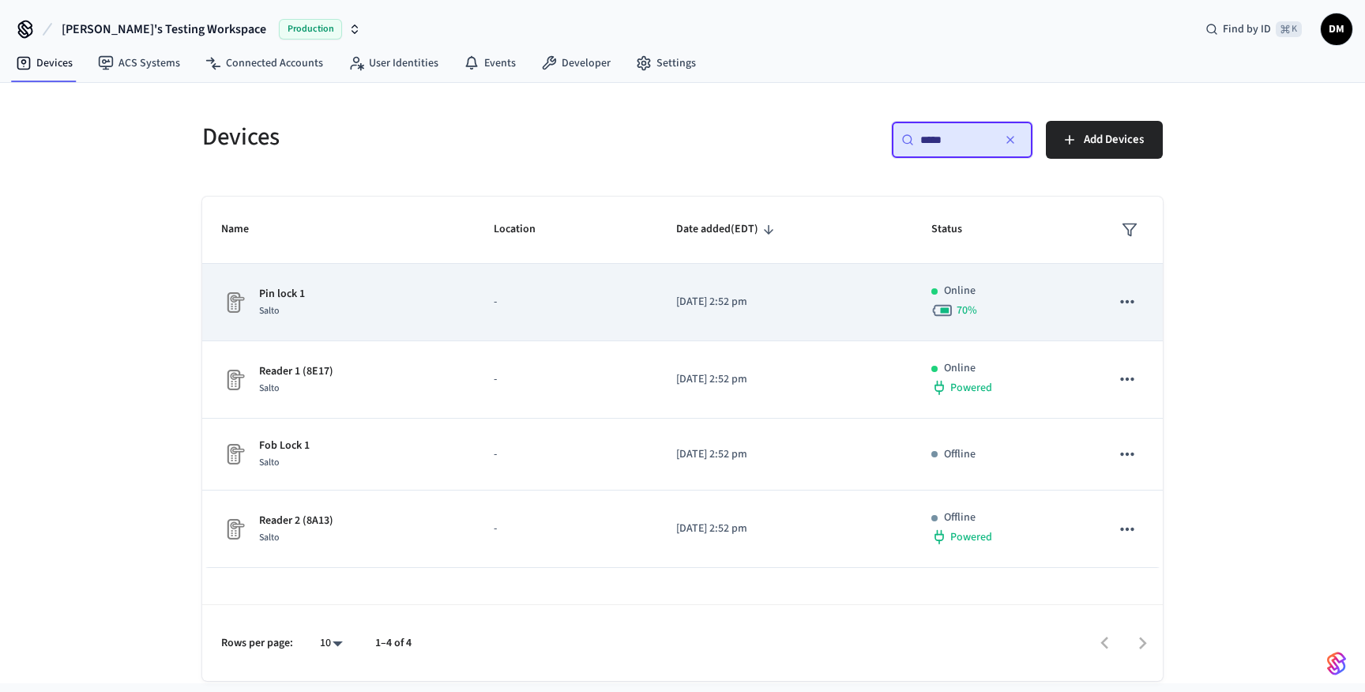
click at [456, 290] on td "Pin lock 1 Salto" at bounding box center [338, 302] width 272 height 77
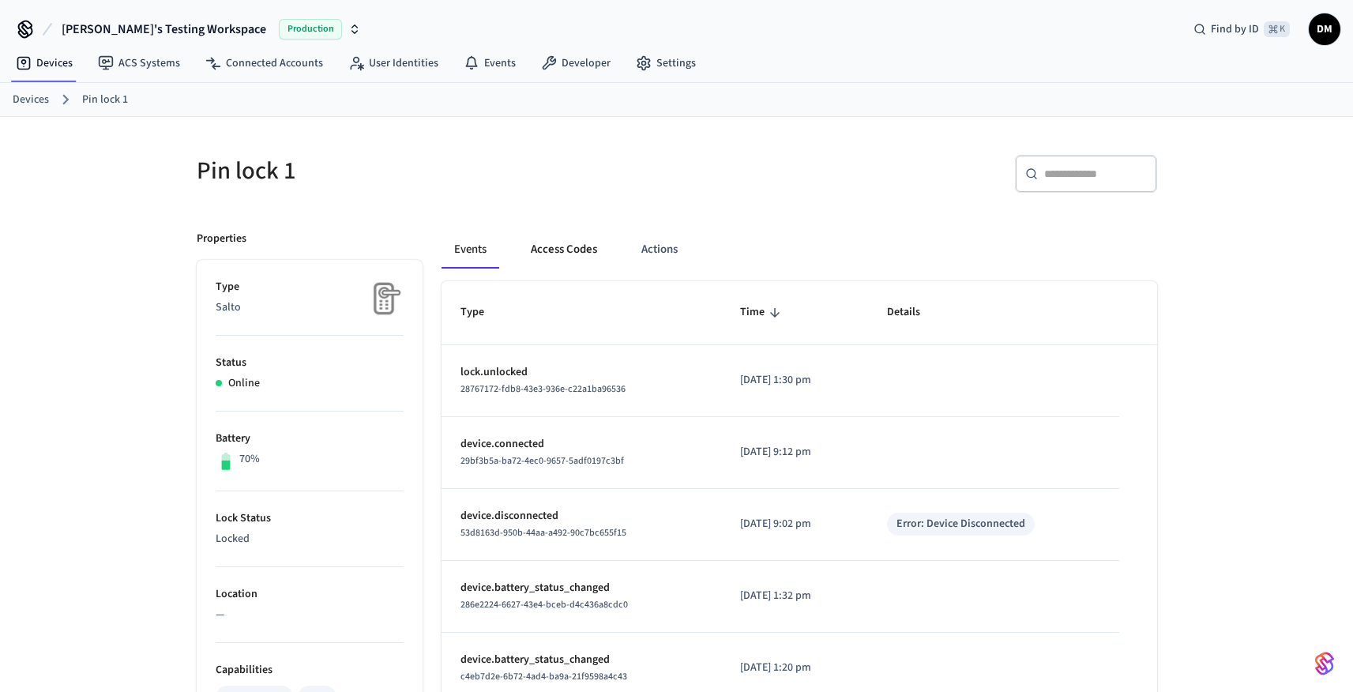
click at [565, 239] on button "Access Codes" at bounding box center [564, 250] width 92 height 38
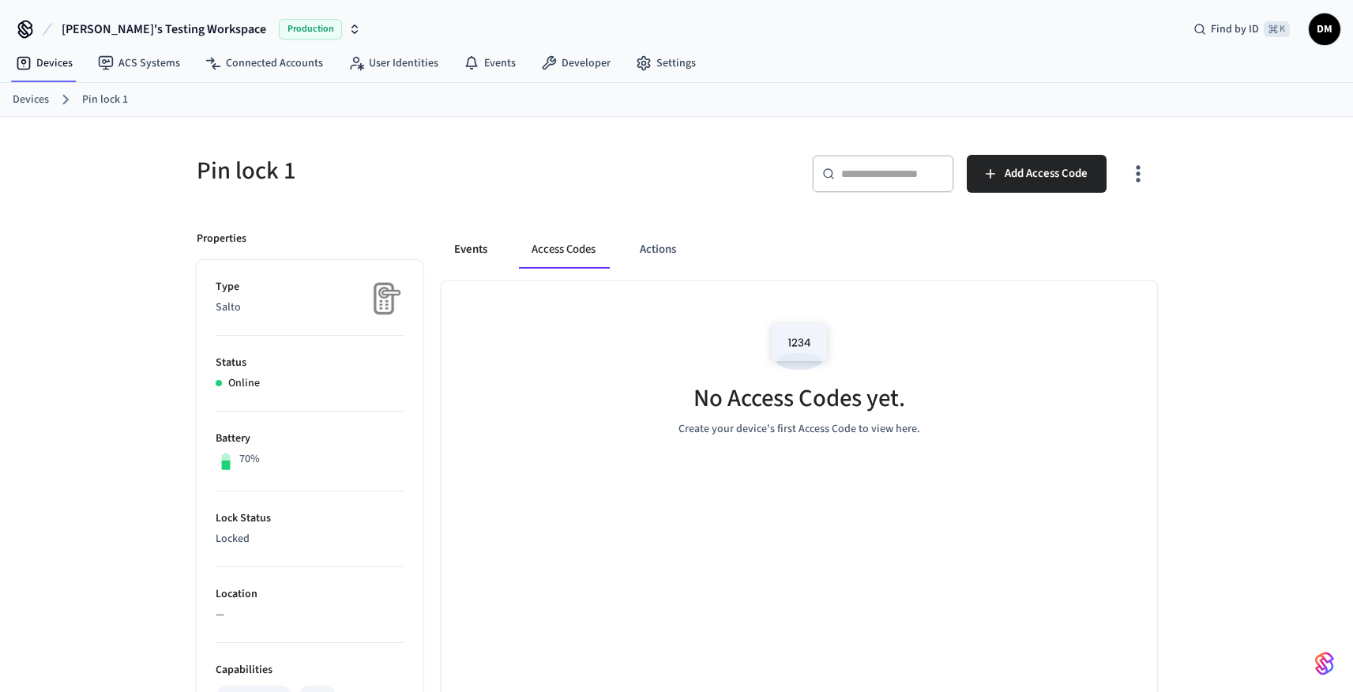
click at [475, 242] on button "Events" at bounding box center [470, 250] width 58 height 38
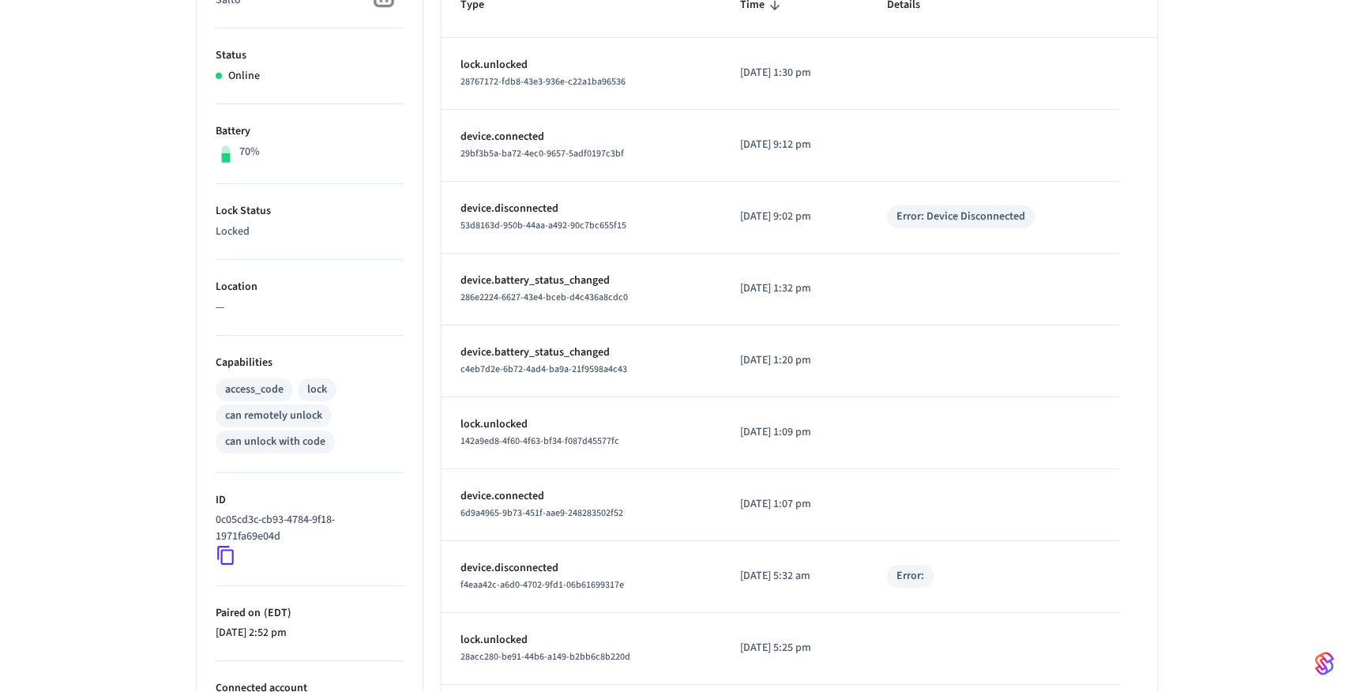
scroll to position [553, 0]
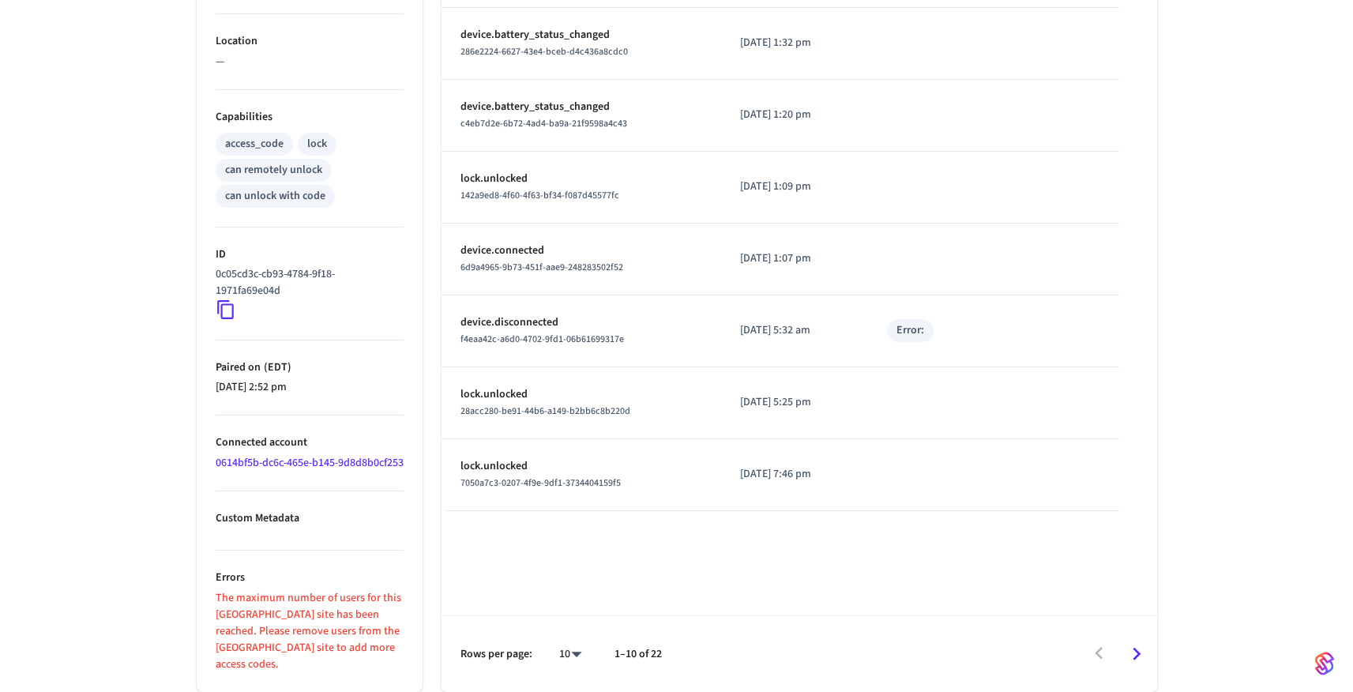
click at [1140, 644] on icon "Go to next page" at bounding box center [1136, 653] width 24 height 24
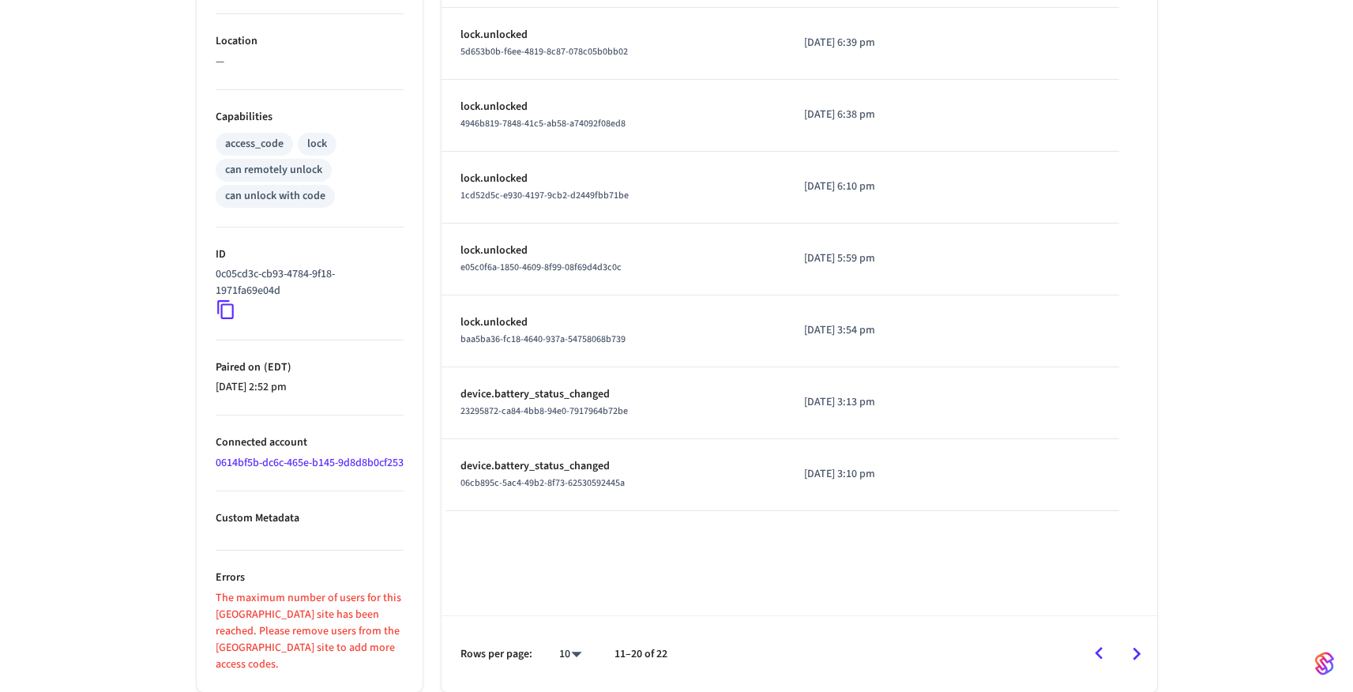
click at [1141, 659] on icon "Go to next page" at bounding box center [1136, 653] width 24 height 24
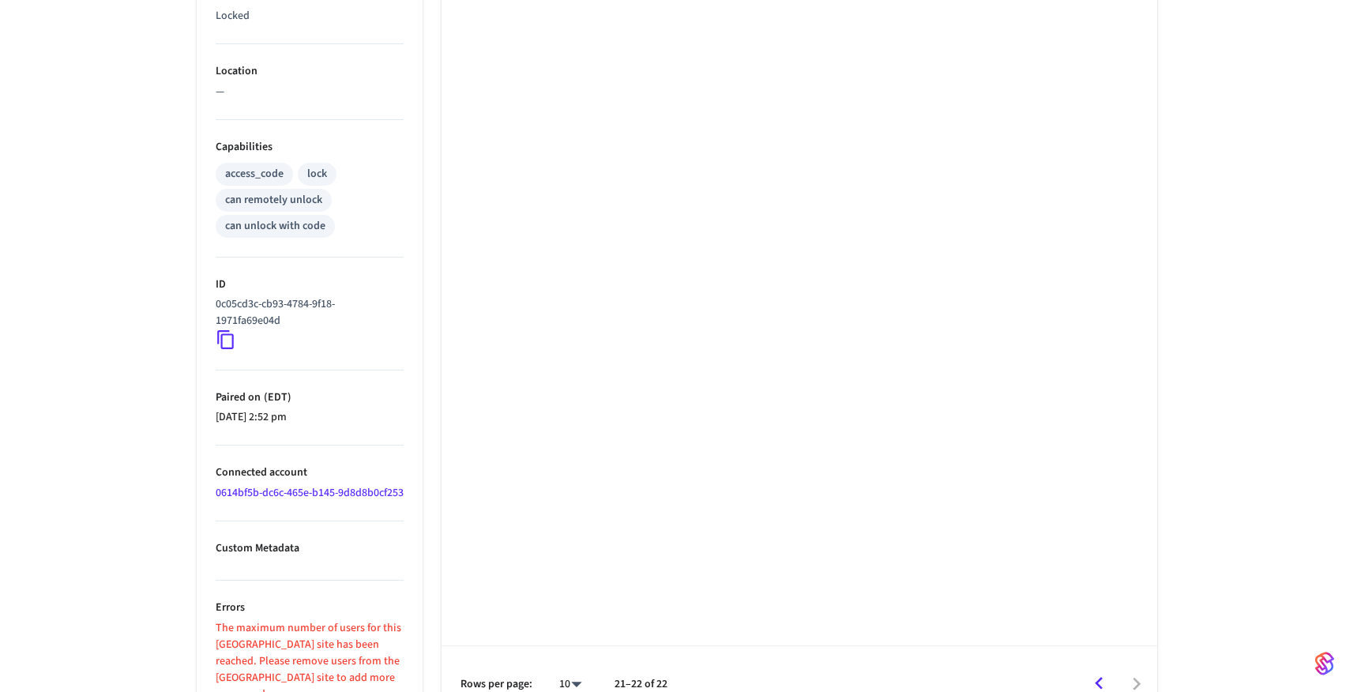
scroll to position [528, 0]
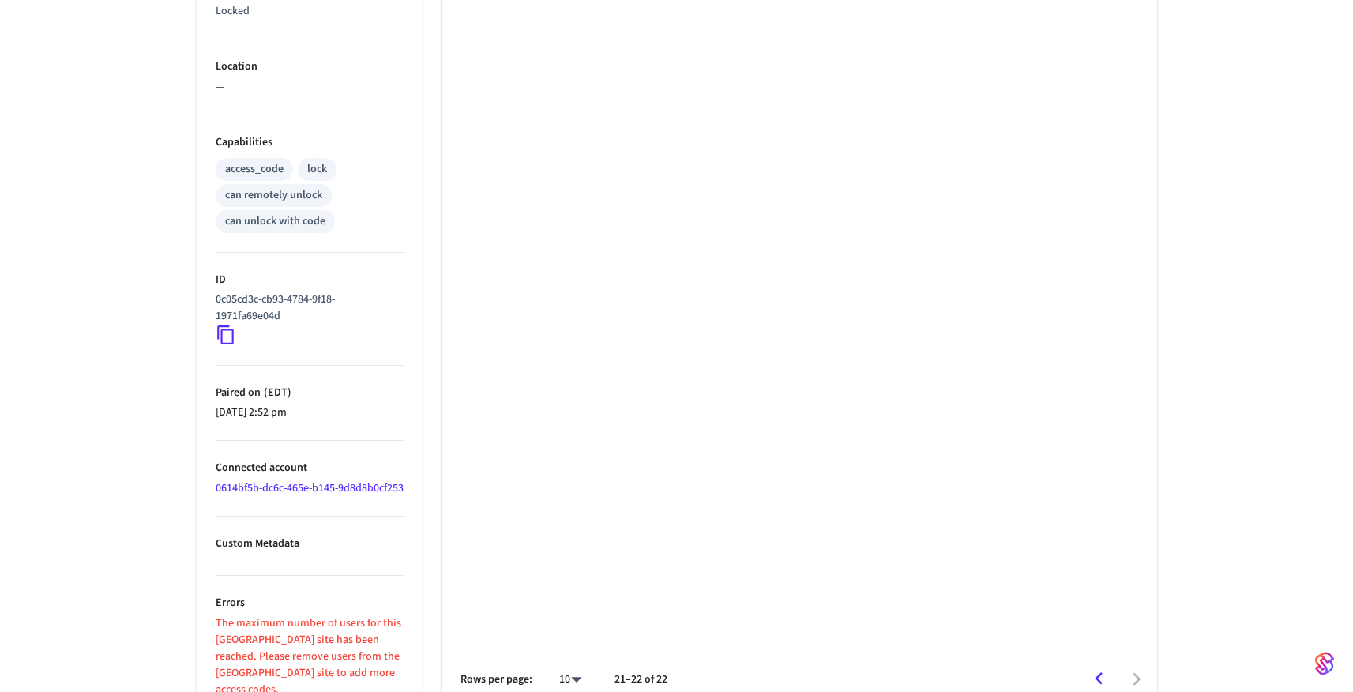
click at [1104, 680] on icon "Go to previous page" at bounding box center [1099, 679] width 24 height 24
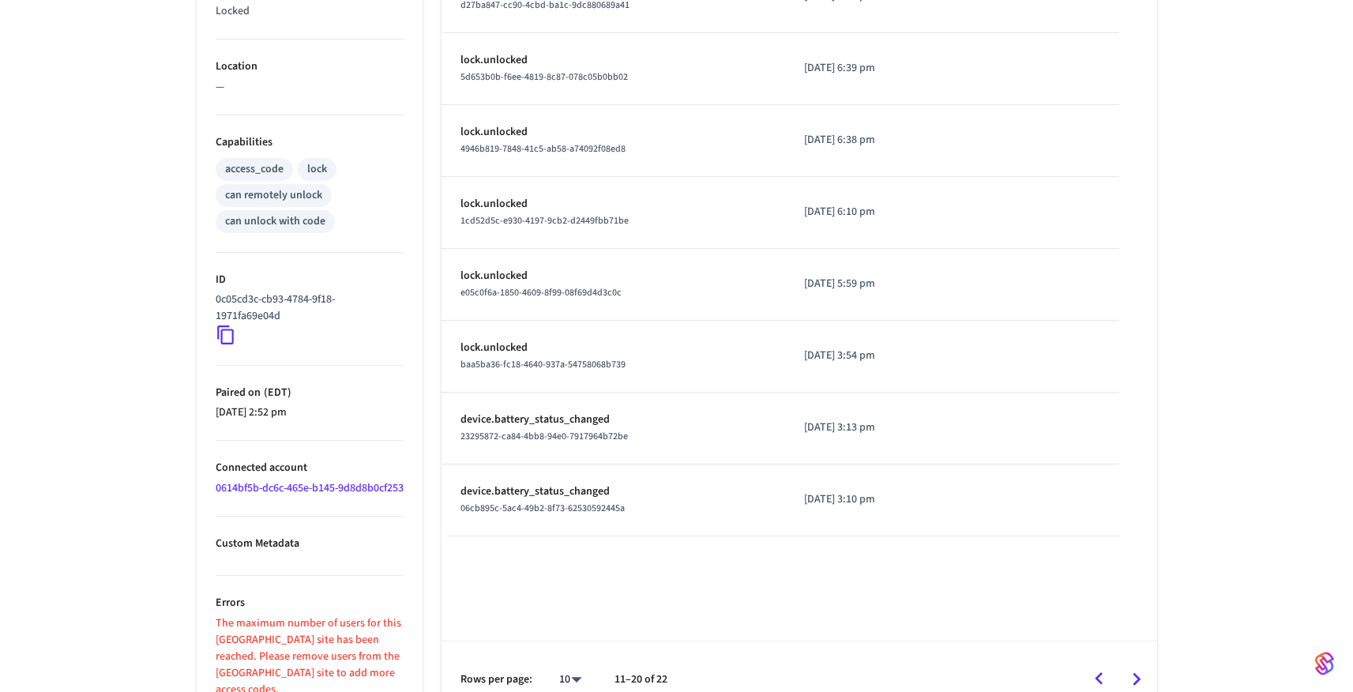
click at [1104, 678] on icon "Go to previous page" at bounding box center [1099, 679] width 24 height 24
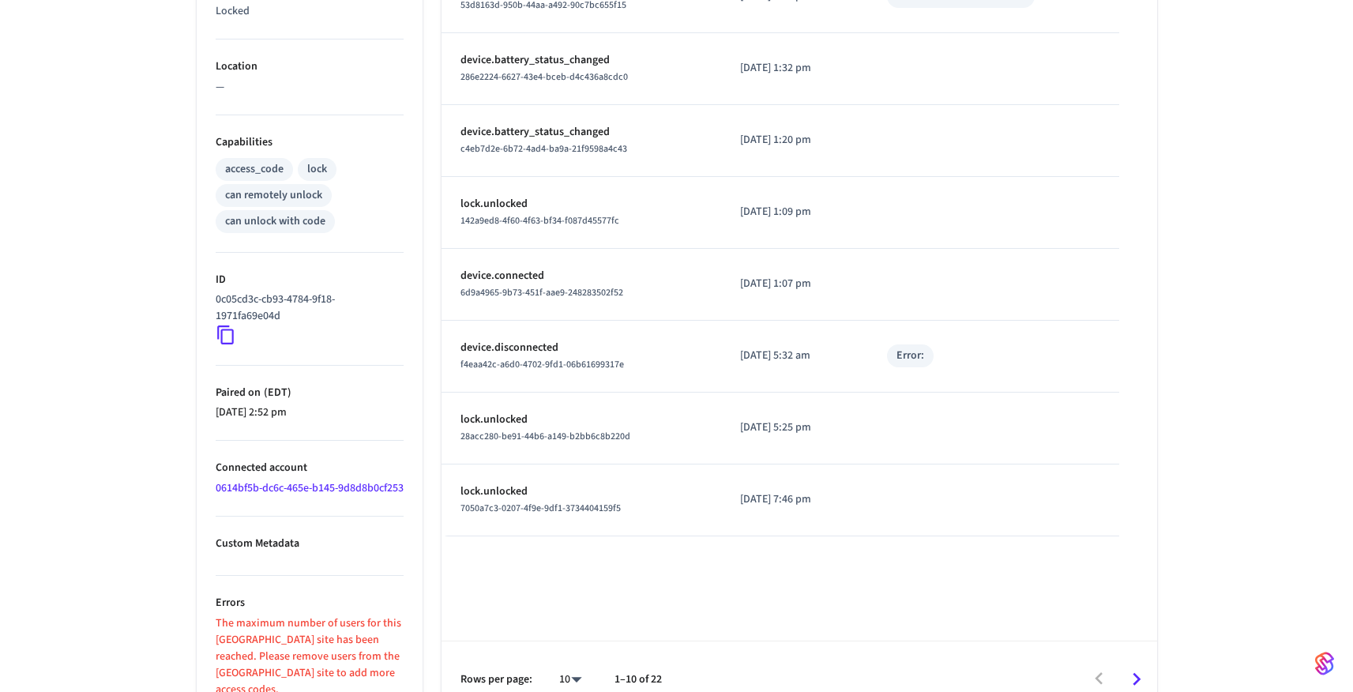
click at [1104, 678] on div at bounding box center [917, 678] width 478 height 37
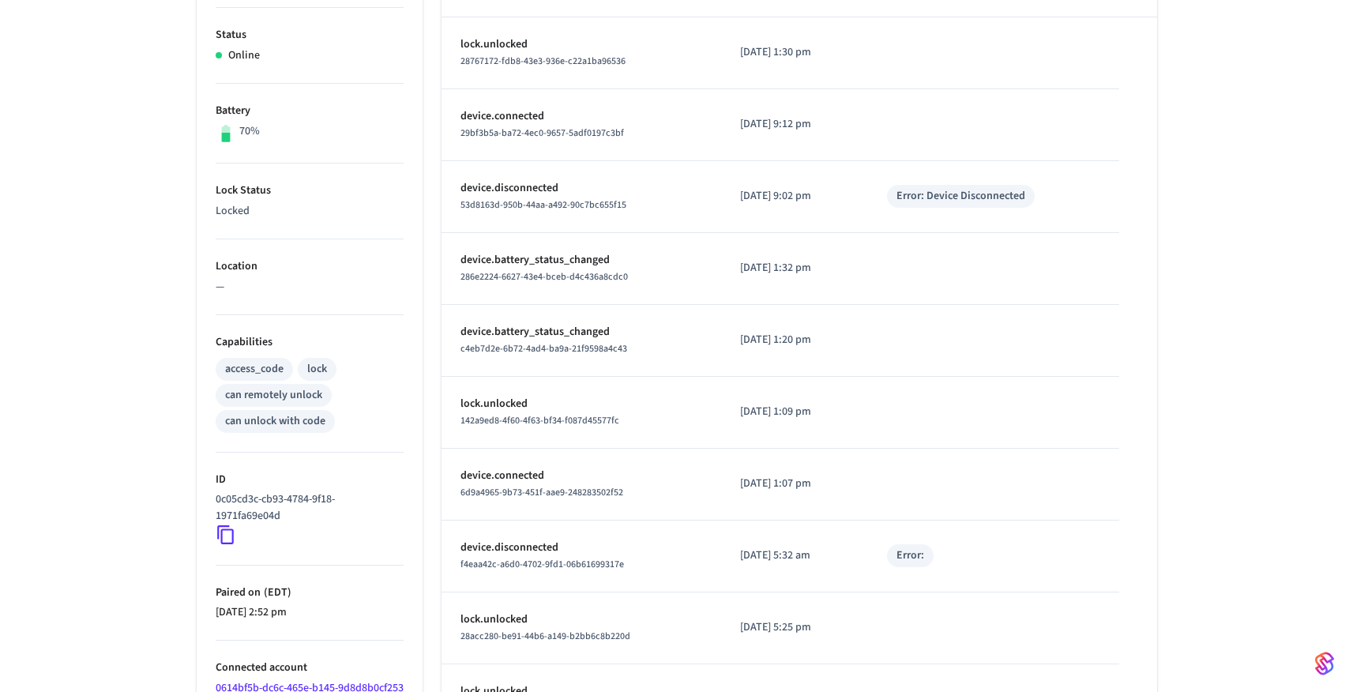
scroll to position [0, 0]
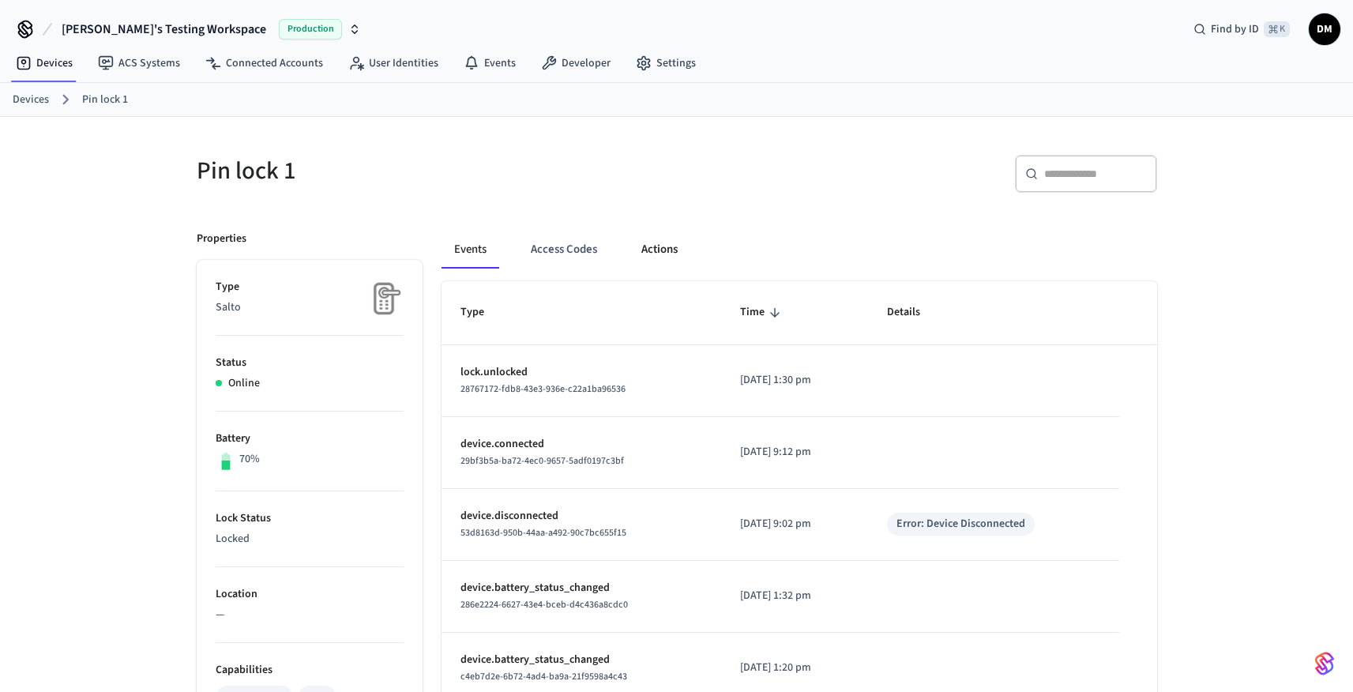
click at [664, 243] on button "Actions" at bounding box center [660, 250] width 62 height 38
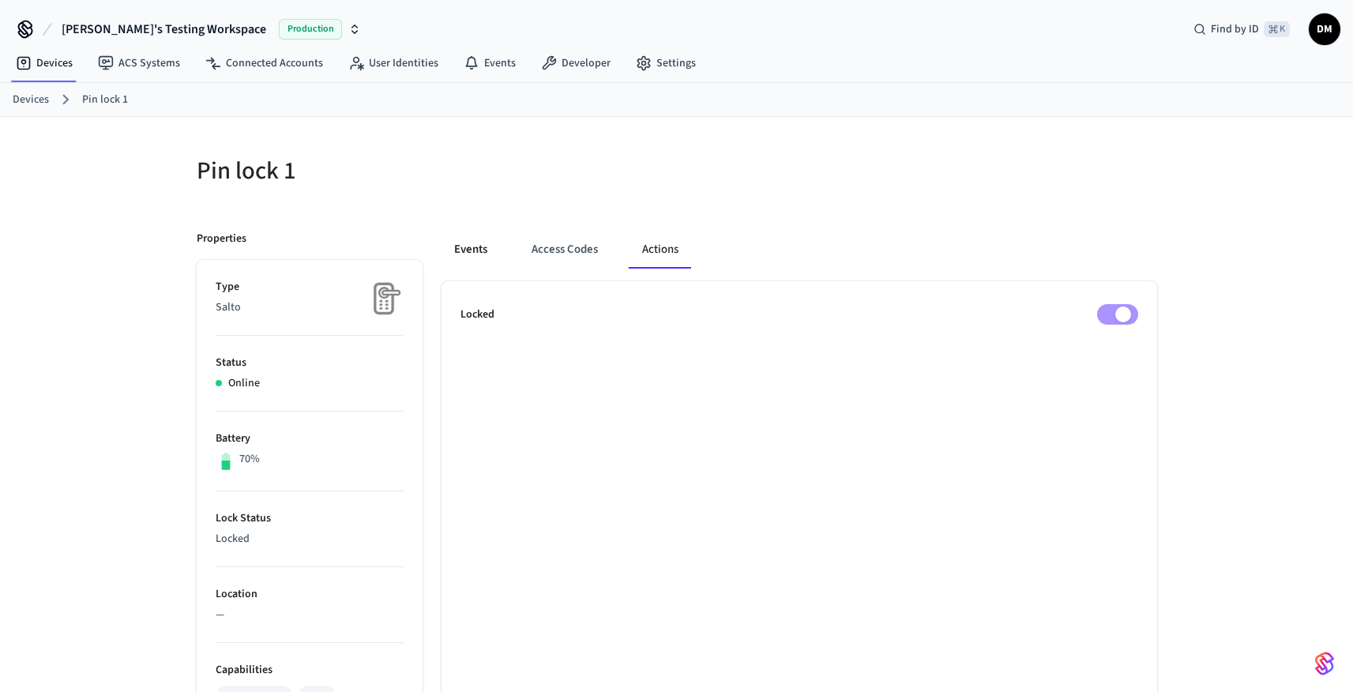
click at [479, 247] on button "Events" at bounding box center [470, 250] width 58 height 38
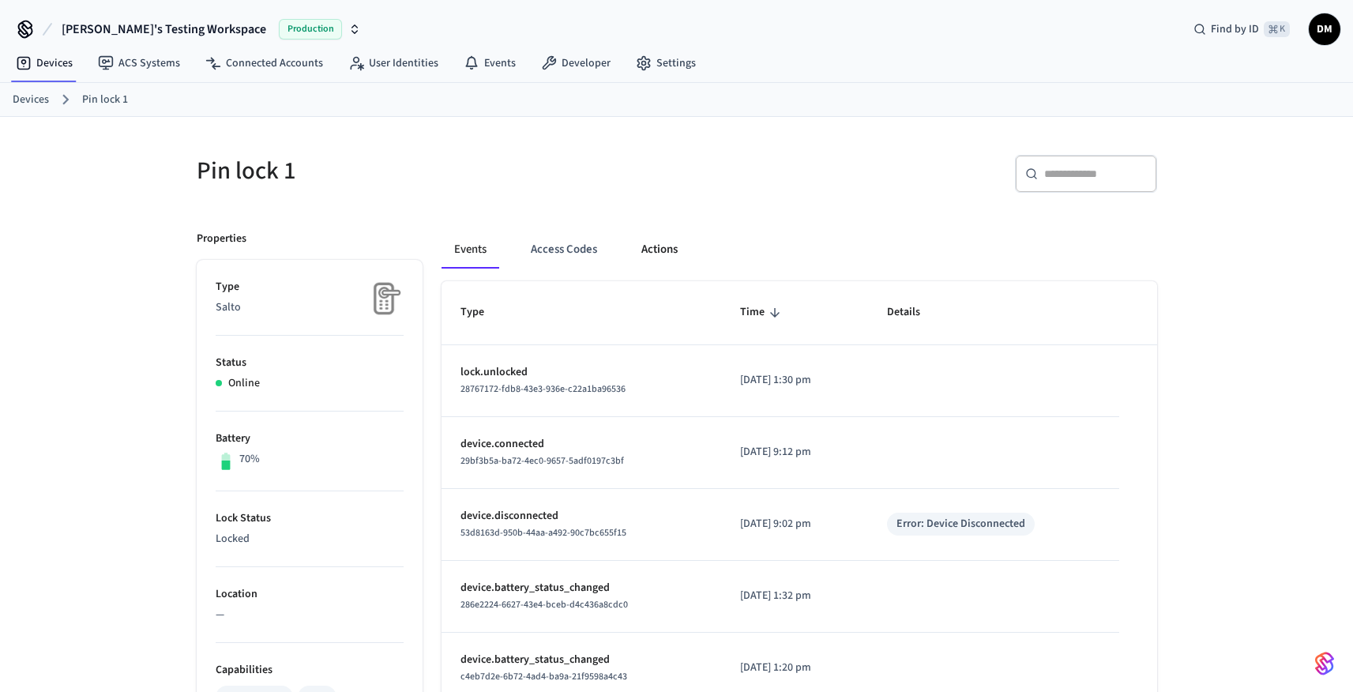
click at [663, 249] on button "Actions" at bounding box center [660, 250] width 62 height 38
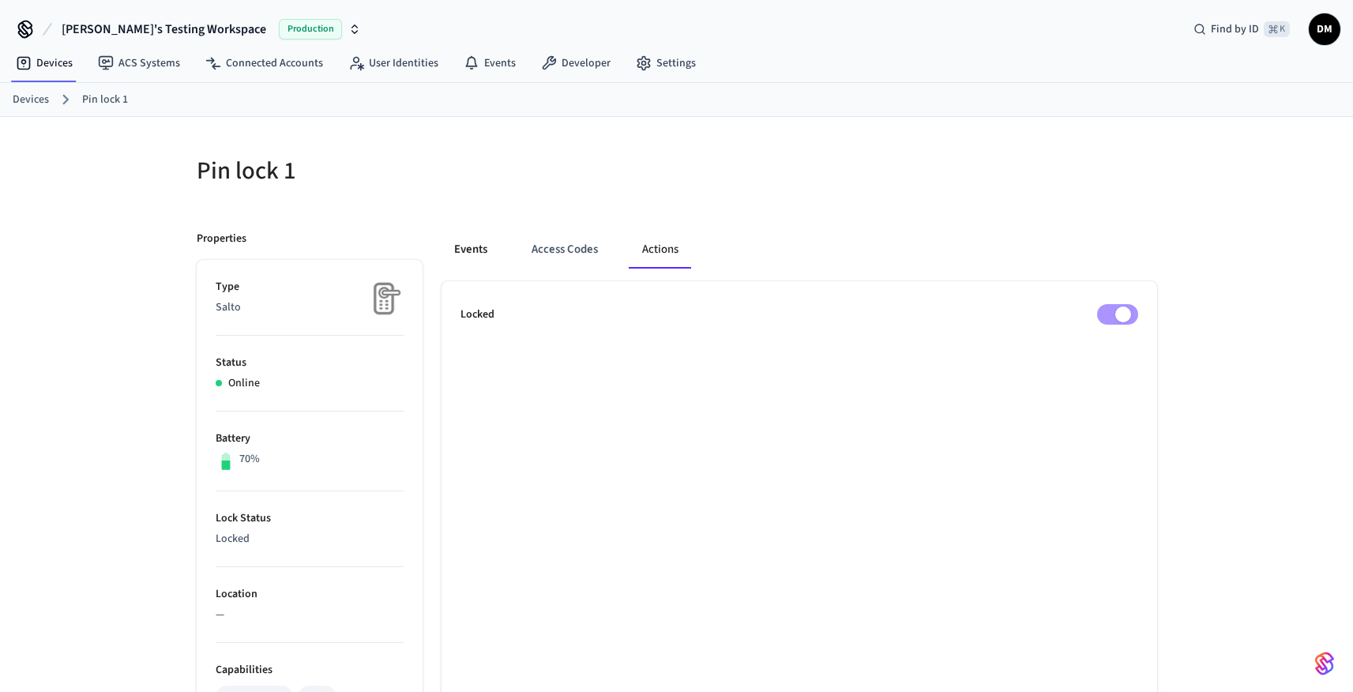
click at [472, 252] on button "Events" at bounding box center [470, 250] width 58 height 38
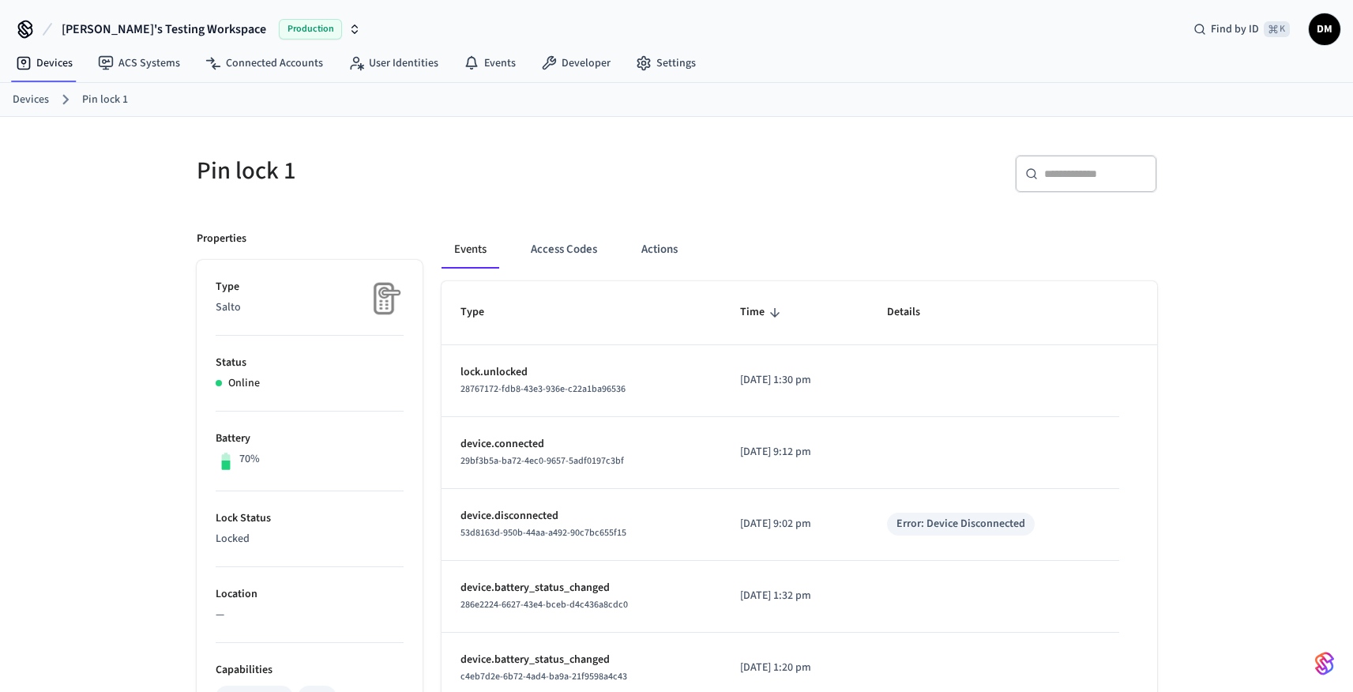
click at [38, 100] on link "Devices" at bounding box center [31, 100] width 36 height 17
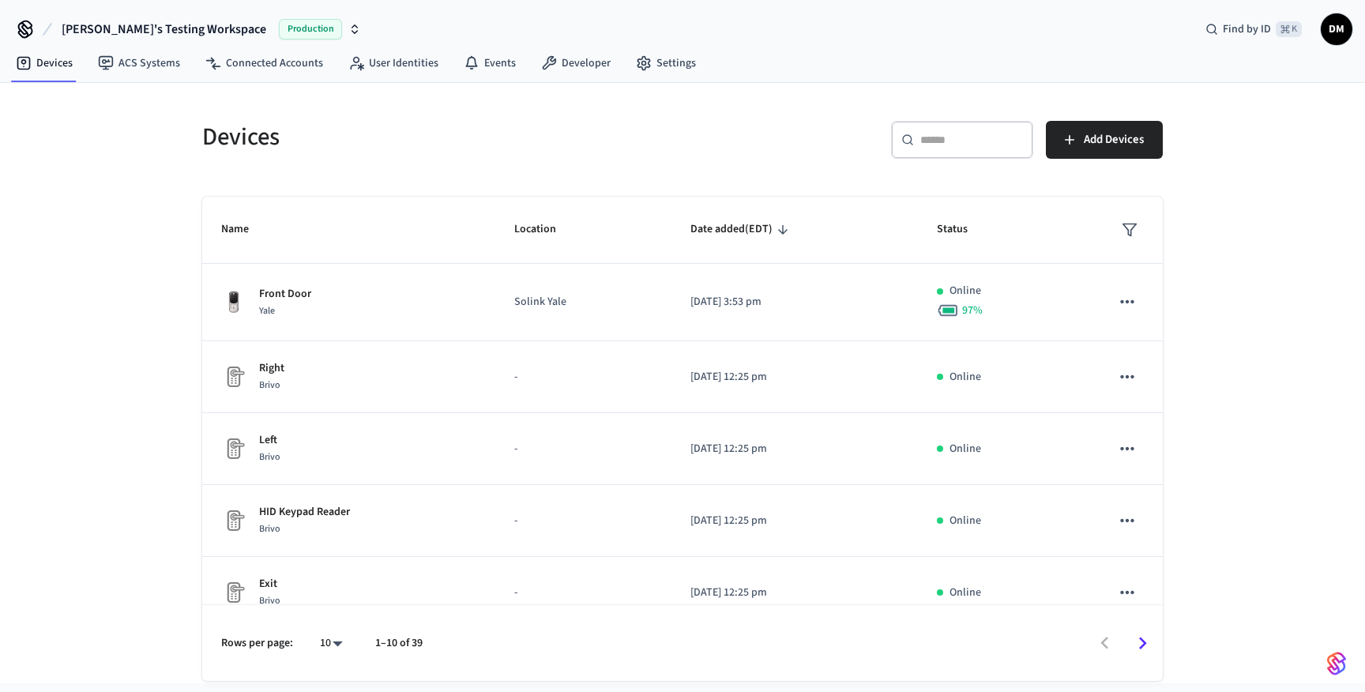
click at [995, 138] on input "text" at bounding box center [971, 140] width 103 height 16
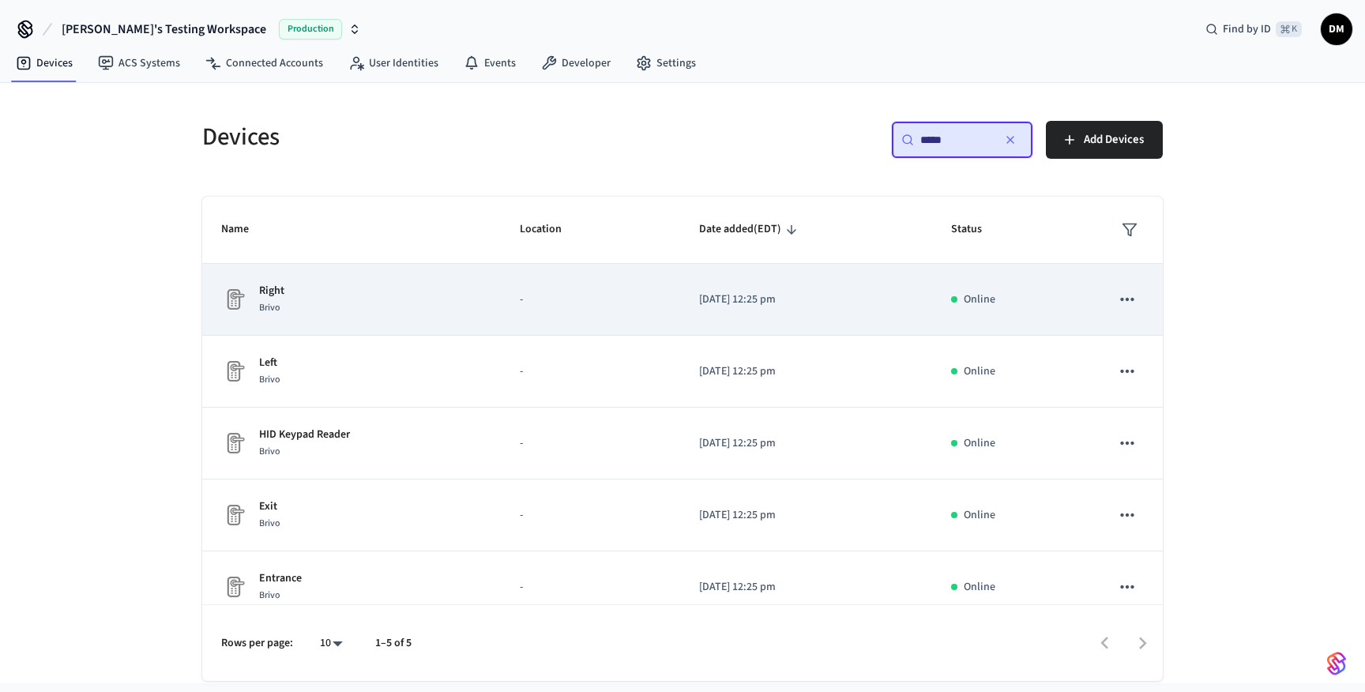
type input "*****"
click at [393, 300] on div "Right Brivo" at bounding box center [351, 299] width 261 height 33
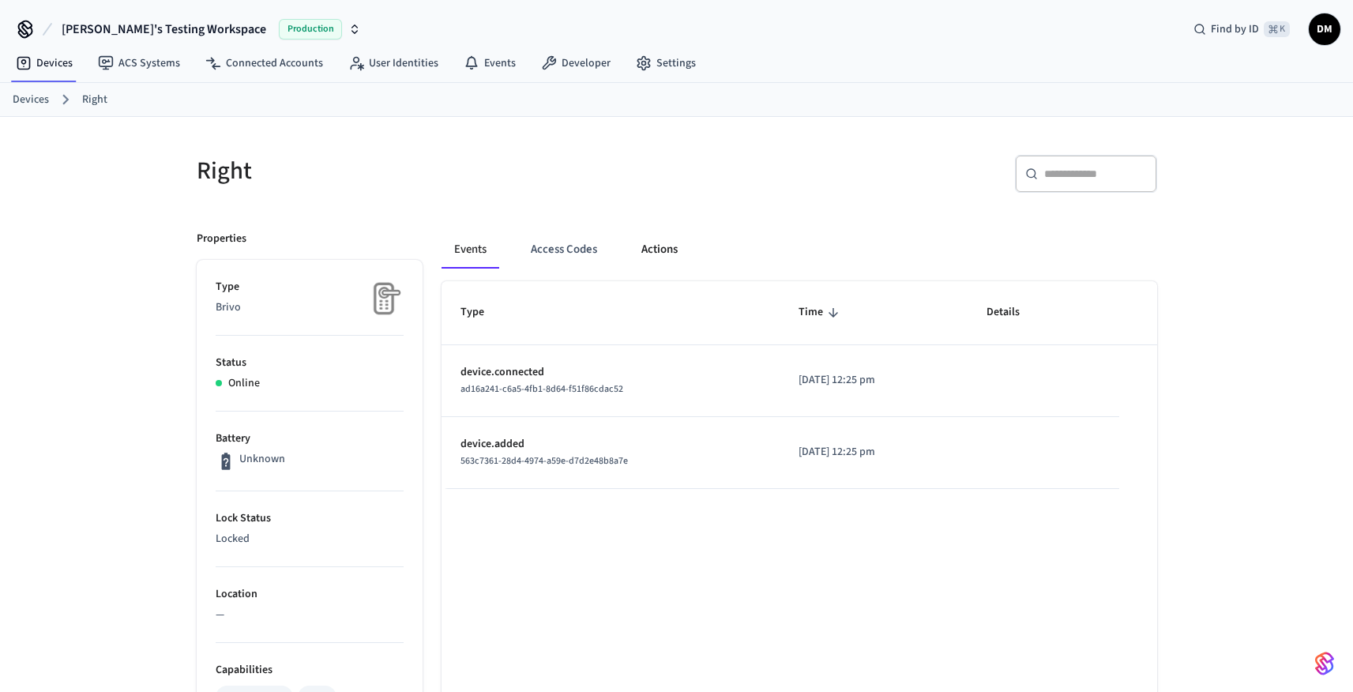
click at [642, 247] on button "Actions" at bounding box center [660, 250] width 62 height 38
click at [649, 246] on button "Actions" at bounding box center [660, 250] width 62 height 38
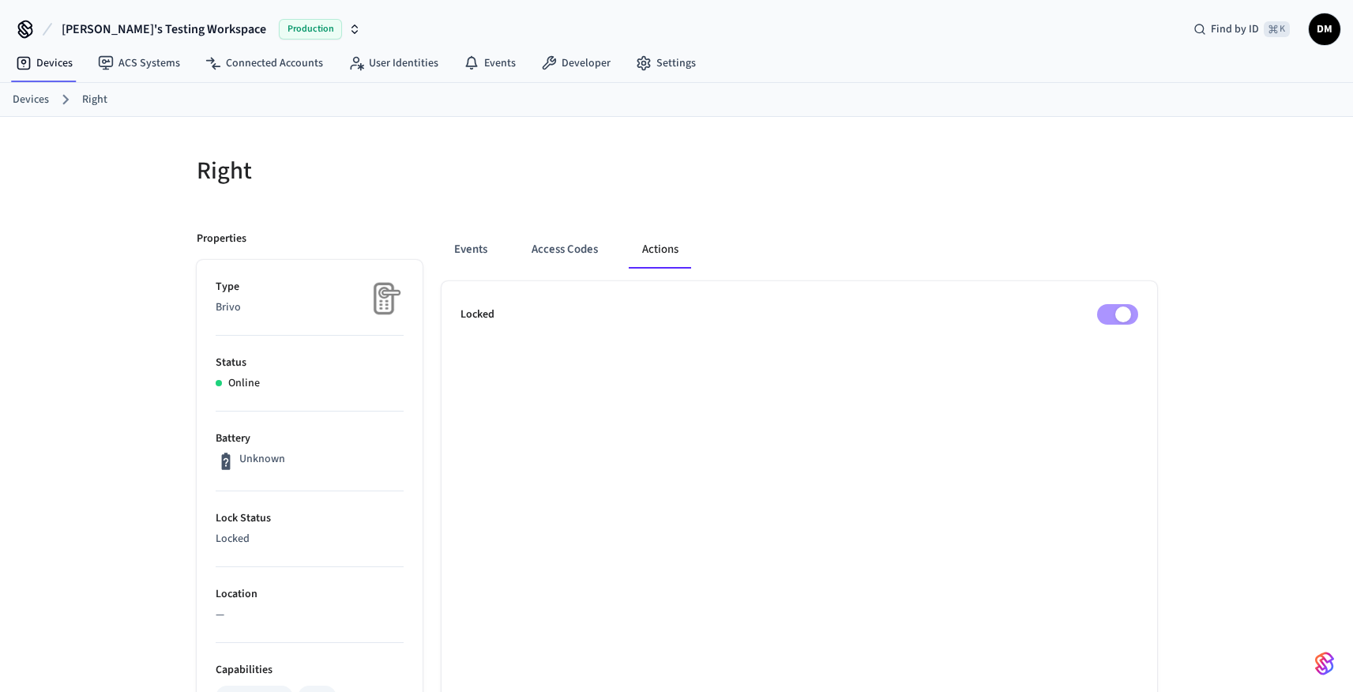
click at [285, 302] on p "Brivo" at bounding box center [310, 307] width 188 height 17
click at [238, 306] on p "Brivo" at bounding box center [310, 307] width 188 height 17
click at [445, 243] on button "Events" at bounding box center [470, 250] width 58 height 38
